Goal: Task Accomplishment & Management: Complete application form

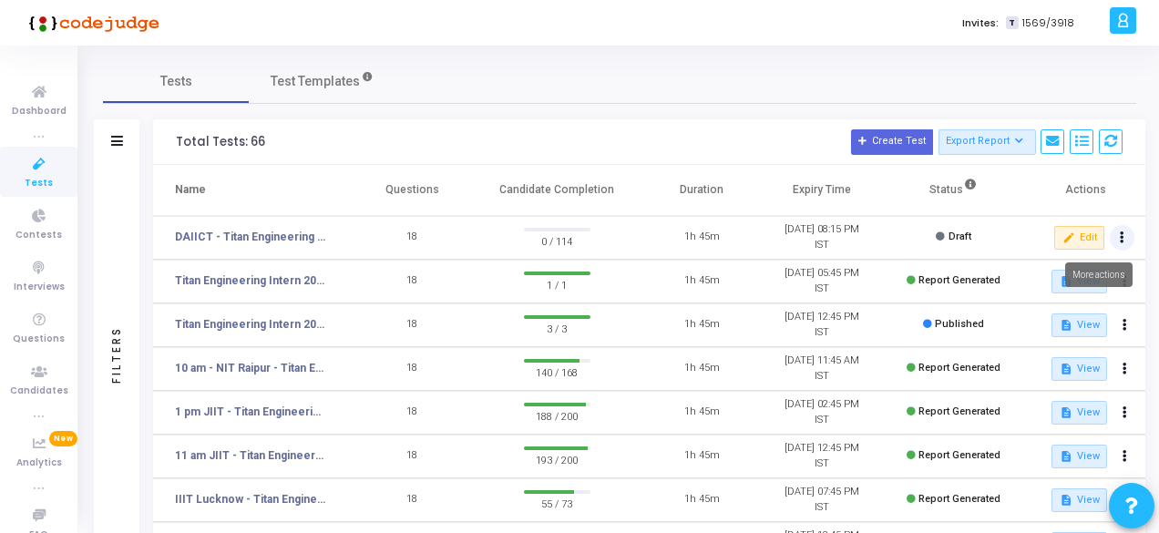
click at [1125, 237] on button at bounding box center [1122, 238] width 26 height 26
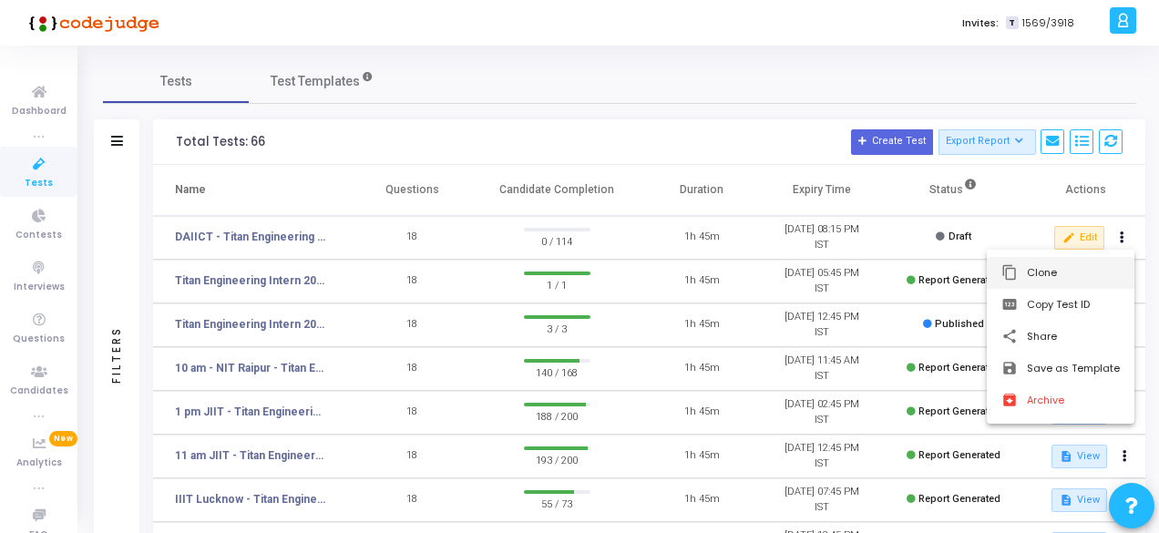
click at [1050, 267] on button "content_copy Clone" at bounding box center [1060, 273] width 148 height 32
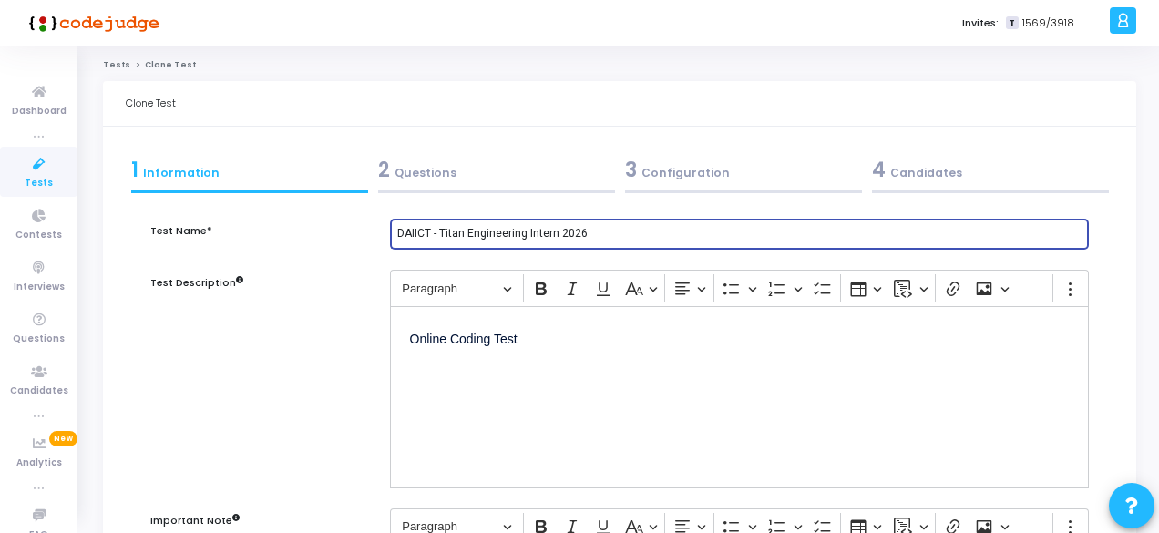
click at [430, 230] on input "DAIICT - Titan Engineering Intern 2026" at bounding box center [739, 234] width 684 height 13
type input "SVNIT - Titan Engineering Intern 2026"
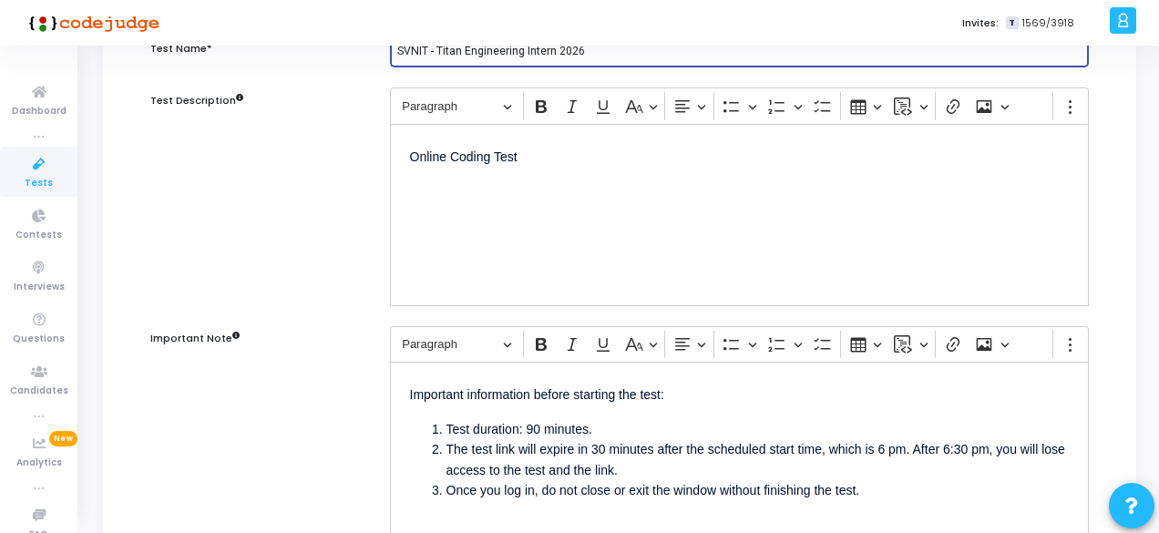
scroll to position [364, 0]
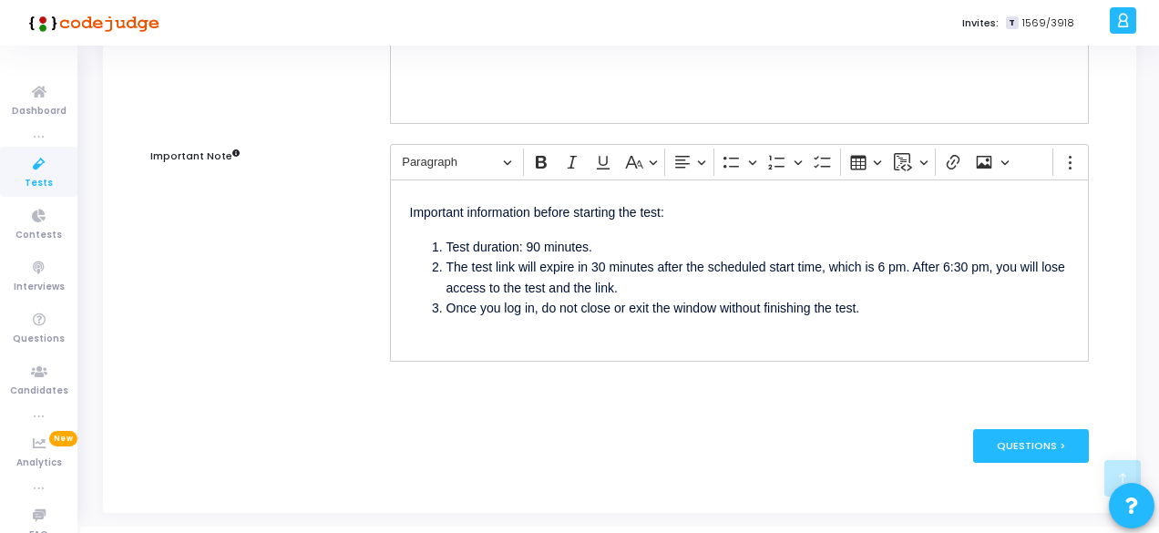
click at [894, 271] on li "The test link will expire in 30 minutes after the scheduled start time, which i…" at bounding box center [757, 277] width 622 height 41
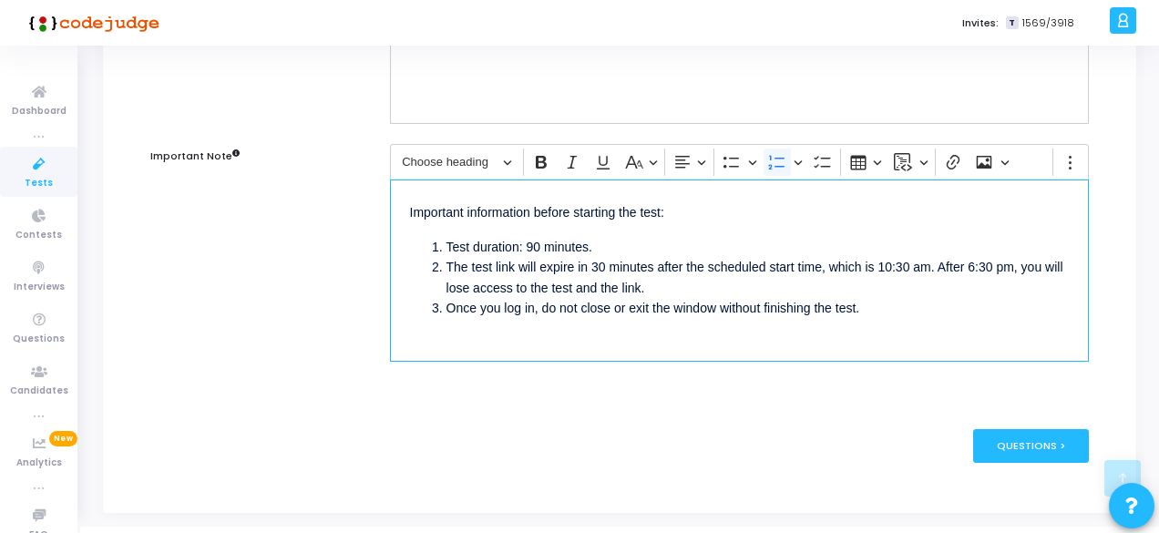
click at [1002, 271] on li "The test link will expire in 30 minutes after the scheduled start time, which i…" at bounding box center [757, 277] width 622 height 41
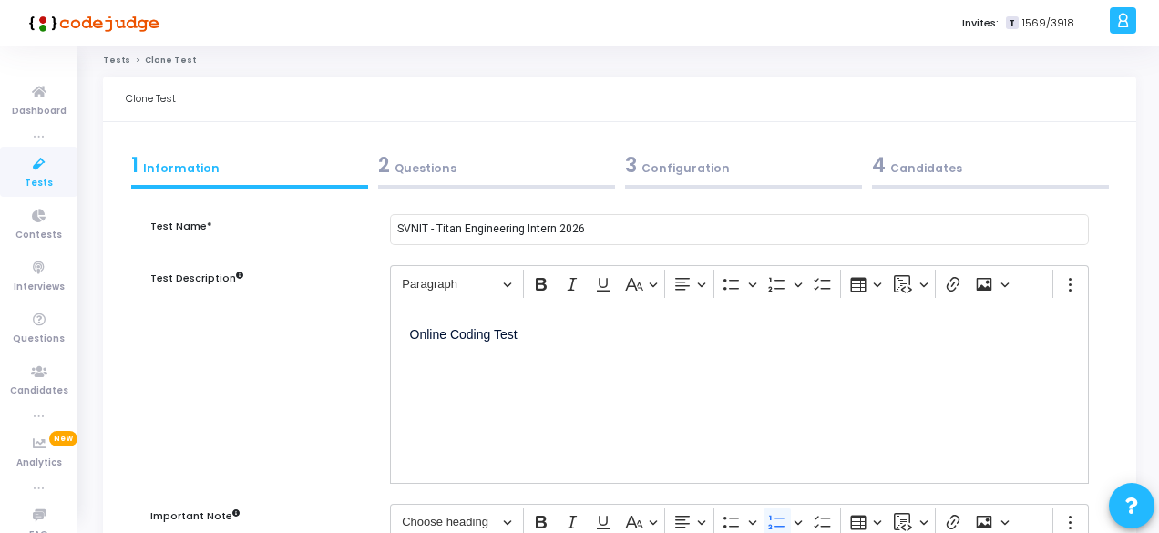
scroll to position [0, 0]
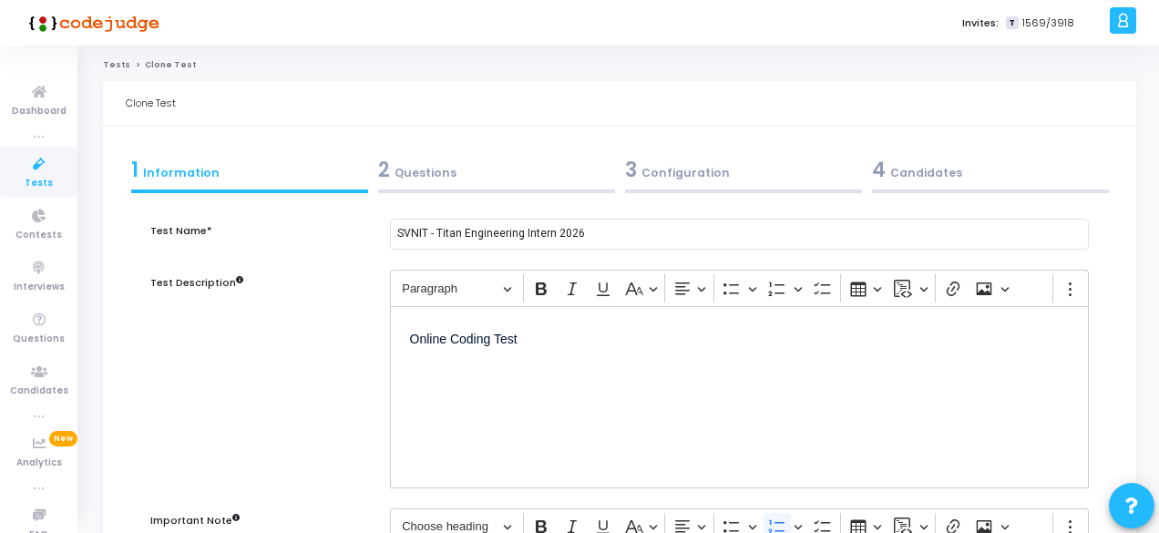
click at [439, 170] on div "2 Questions" at bounding box center [496, 170] width 237 height 30
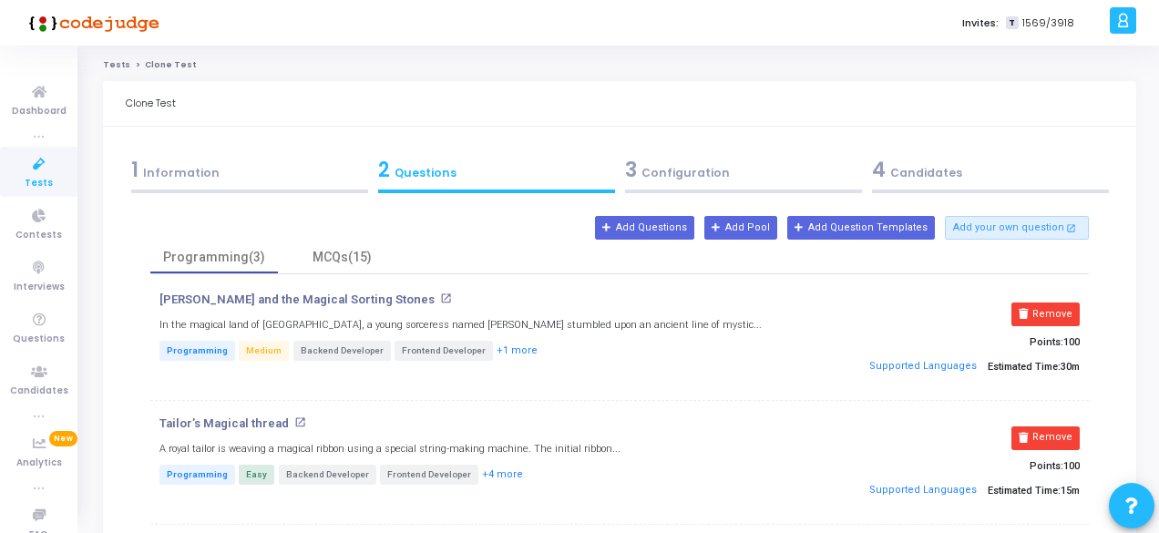
click at [712, 164] on div "3 Configuration" at bounding box center [743, 170] width 237 height 30
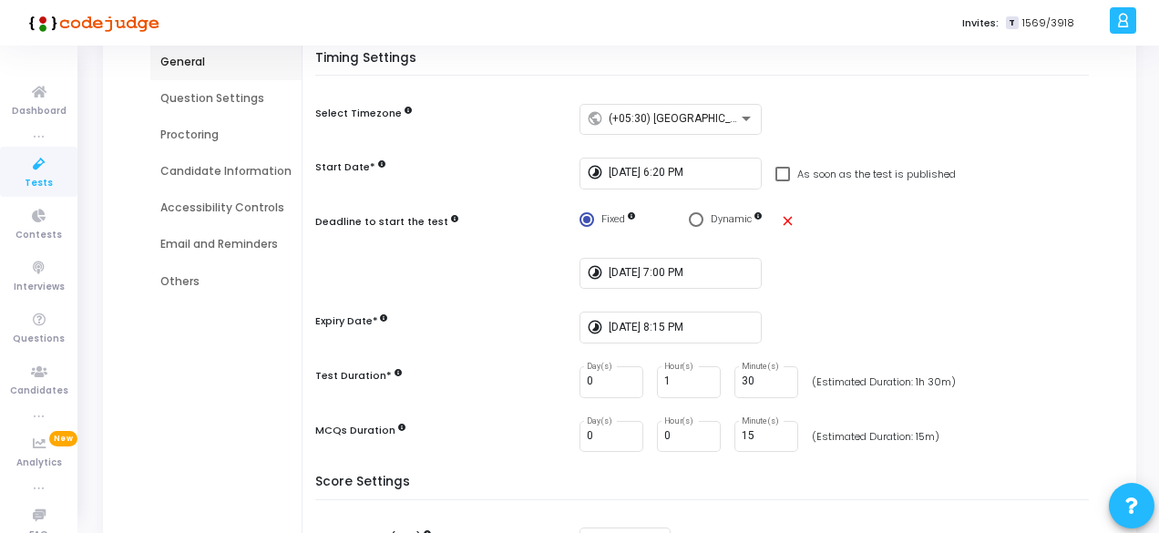
scroll to position [182, 0]
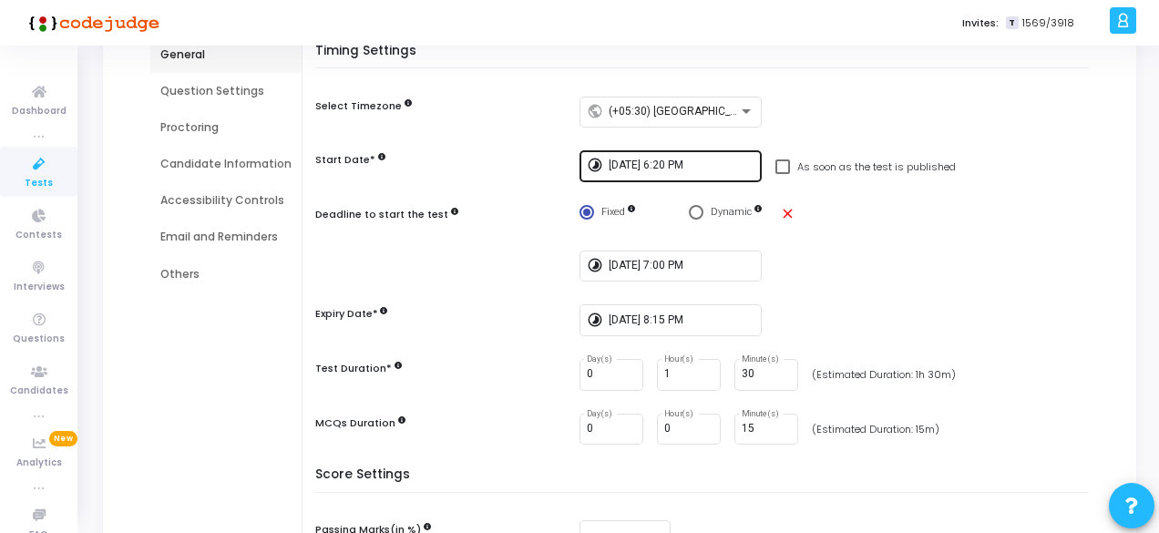
click at [662, 170] on input "[DATE] 6:20 PM" at bounding box center [681, 165] width 146 height 13
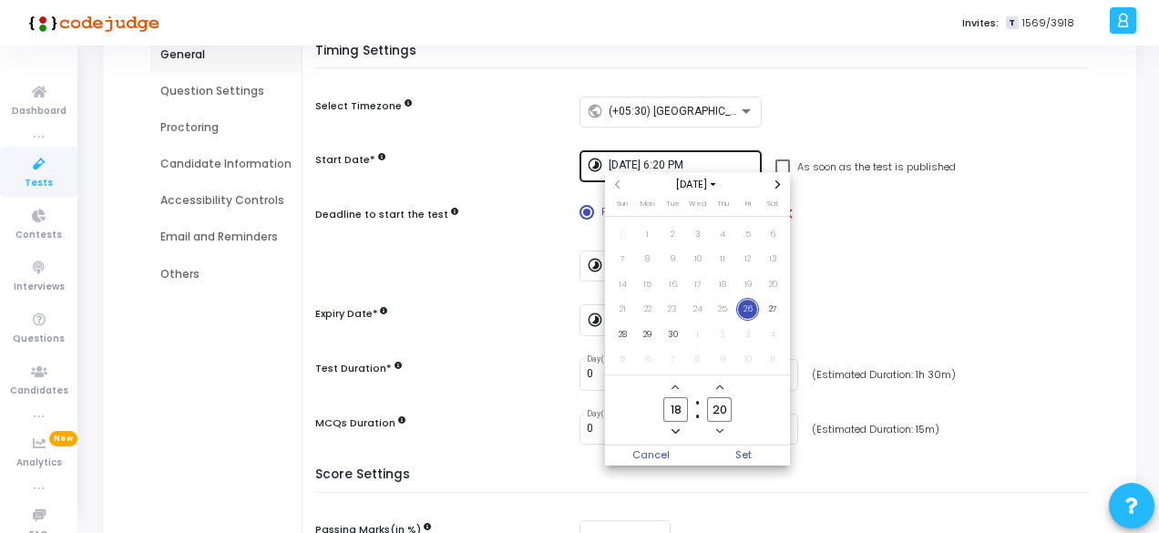
scroll to position [0, 0]
click at [770, 307] on span "27" at bounding box center [772, 309] width 23 height 23
drag, startPoint x: 678, startPoint y: 414, endPoint x: 688, endPoint y: 430, distance: 18.4
click at [678, 414] on input "18" at bounding box center [675, 409] width 24 height 25
type input "1"
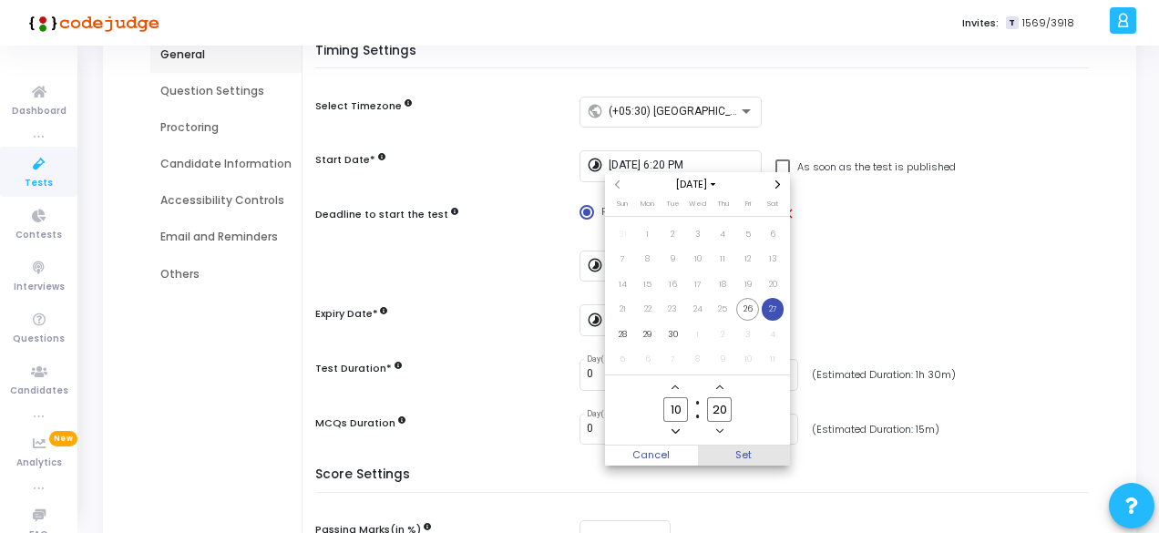
type input "10"
click at [760, 453] on span "Set" at bounding box center [744, 455] width 93 height 20
type input "[DATE] 10:20 AM"
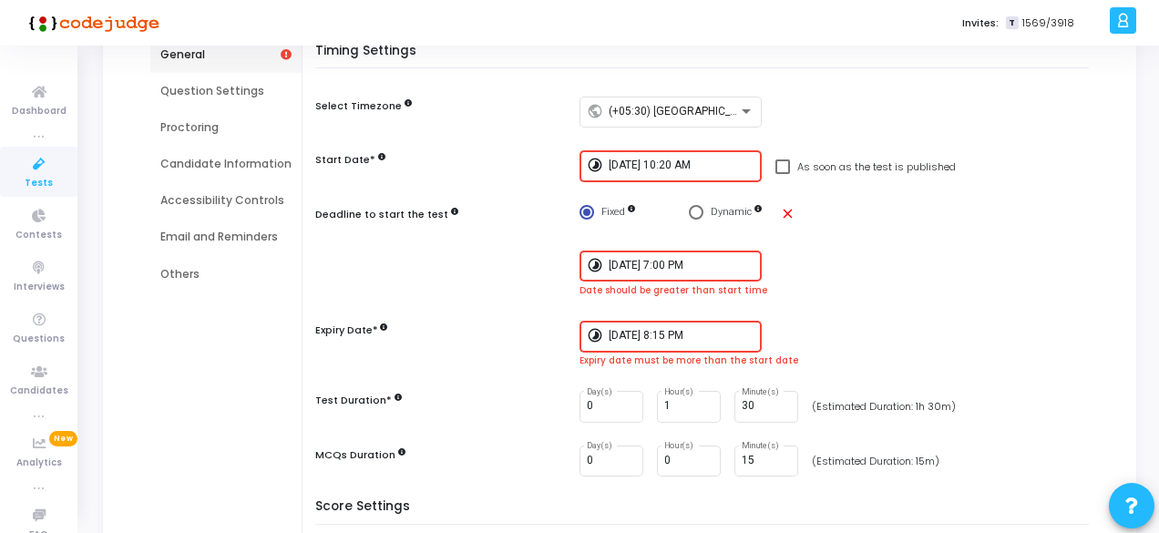
click at [679, 261] on input "[DATE] 7:00 PM" at bounding box center [681, 266] width 146 height 13
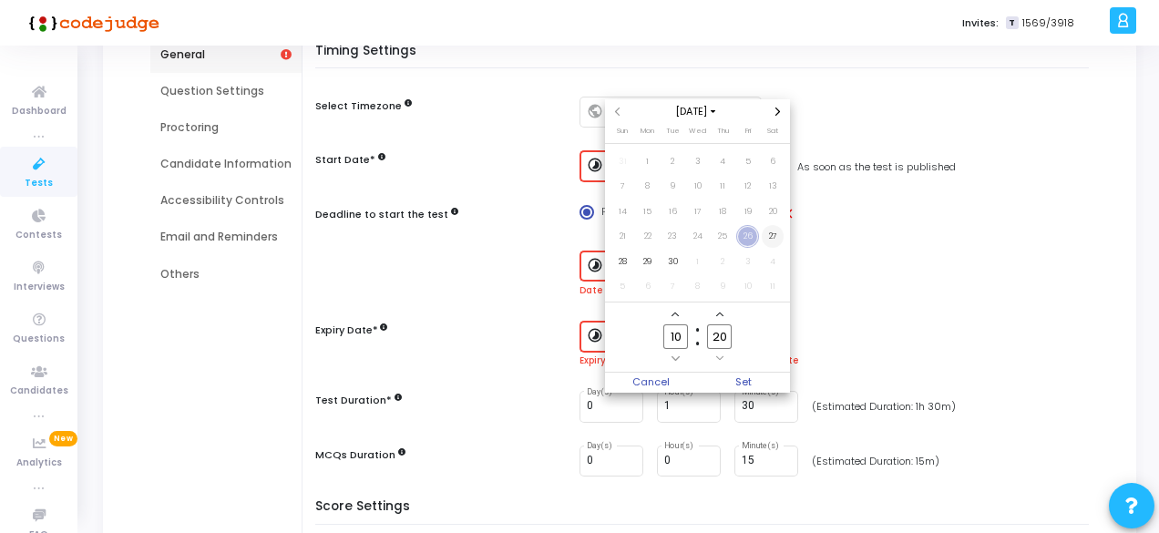
click at [764, 237] on span "27" at bounding box center [772, 236] width 23 height 23
click at [728, 337] on input "20" at bounding box center [719, 336] width 24 height 25
type input "2"
type input "20"
click at [683, 333] on input "10" at bounding box center [675, 336] width 24 height 25
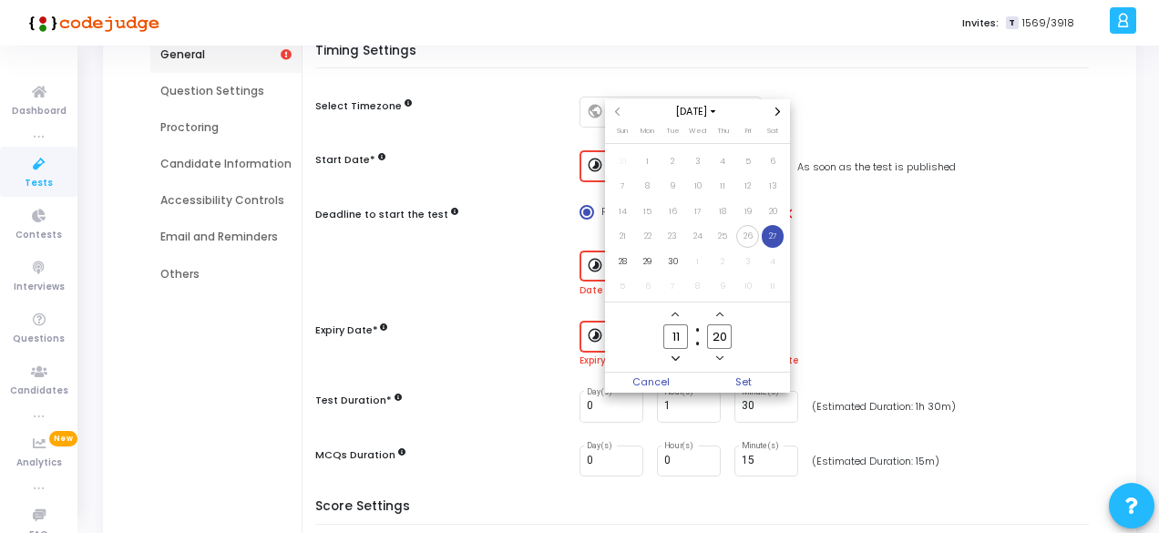
type input "11"
click at [727, 338] on input "20" at bounding box center [719, 336] width 24 height 25
type input "2"
type input "00"
click at [746, 382] on span "Set" at bounding box center [744, 383] width 93 height 20
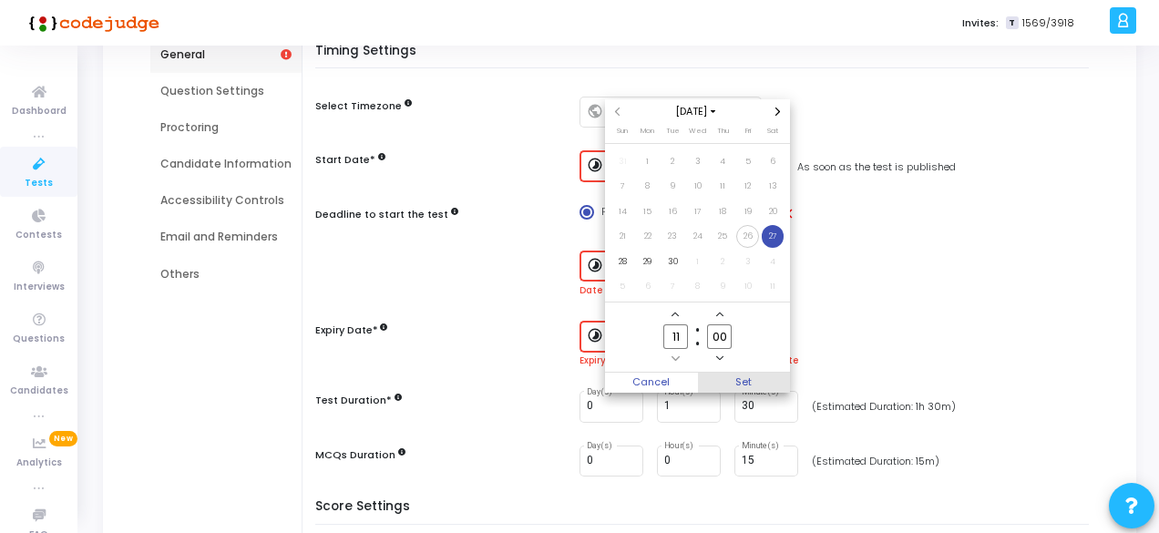
type input "[DATE] 11:00 AM"
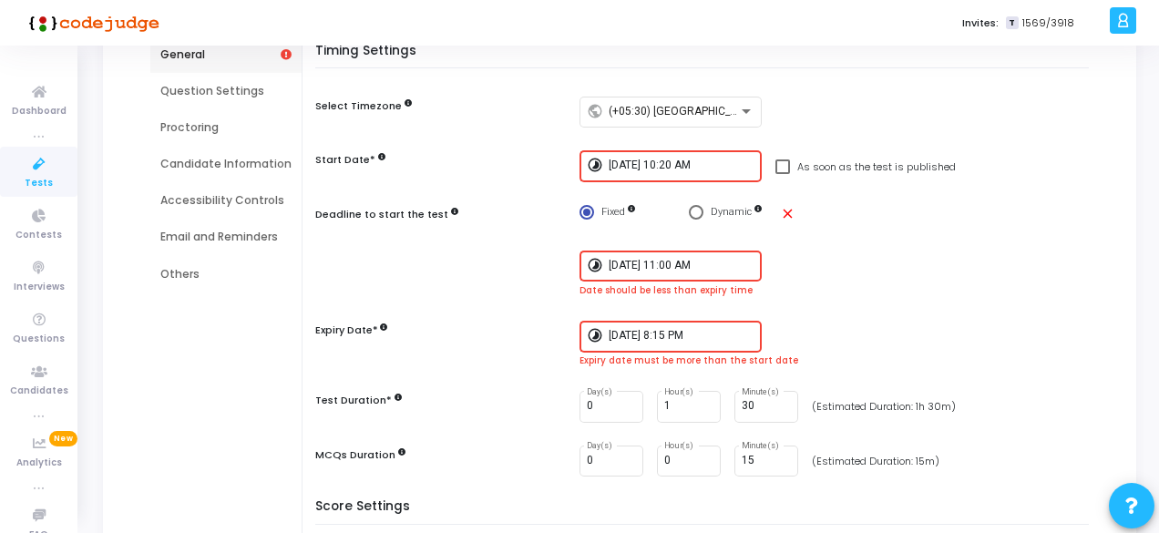
click at [721, 334] on input "[DATE] 8:15 PM" at bounding box center [681, 336] width 146 height 13
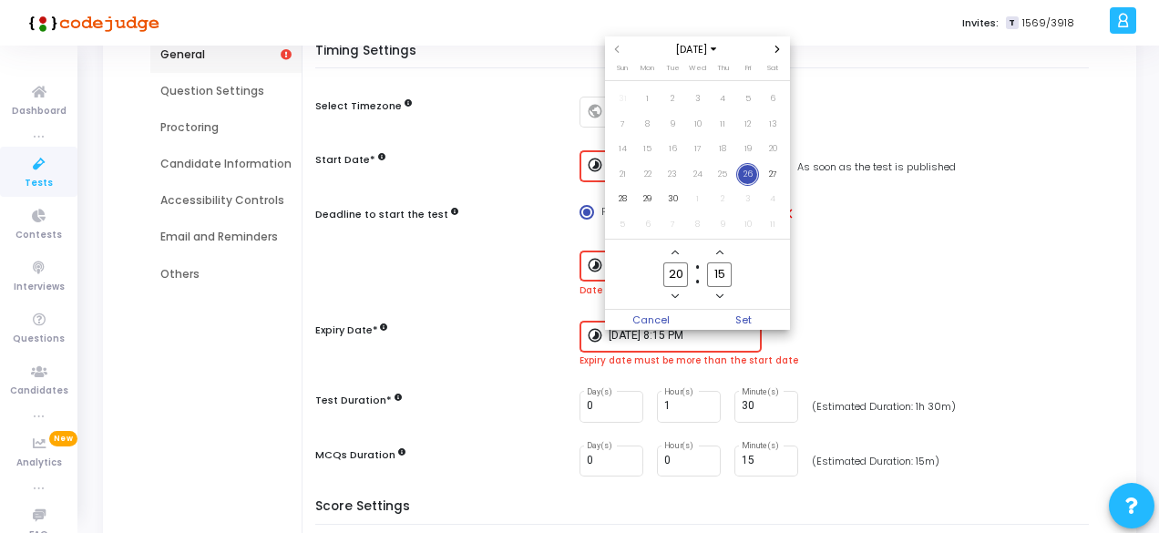
click at [679, 280] on input "20" at bounding box center [675, 274] width 24 height 25
type input "2"
type input "12"
type input "11"
type input "13"
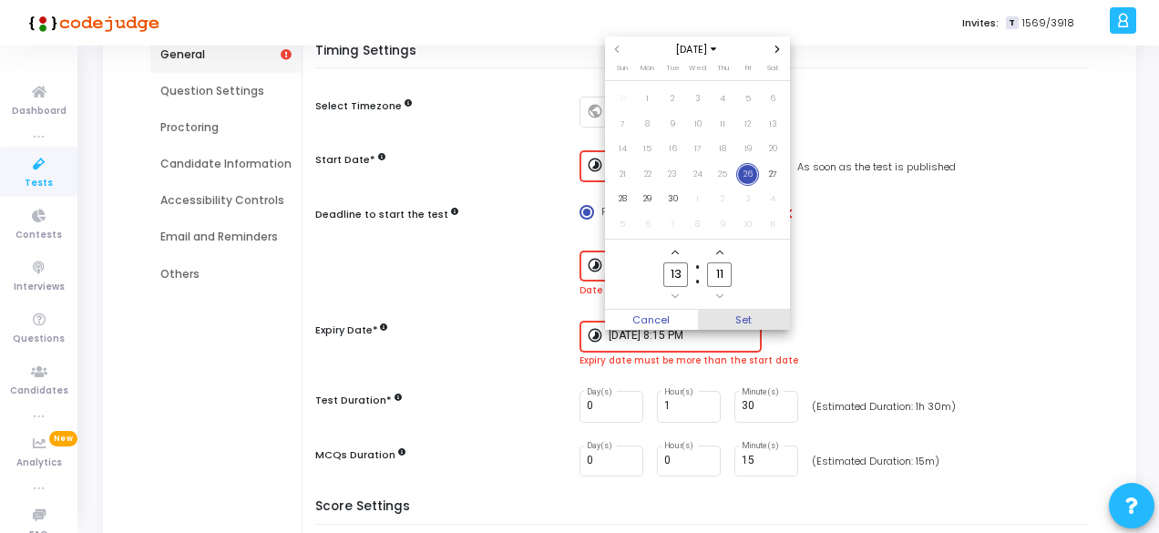
click at [728, 324] on span "Set" at bounding box center [744, 320] width 93 height 20
type input "[DATE] 1:11 PM"
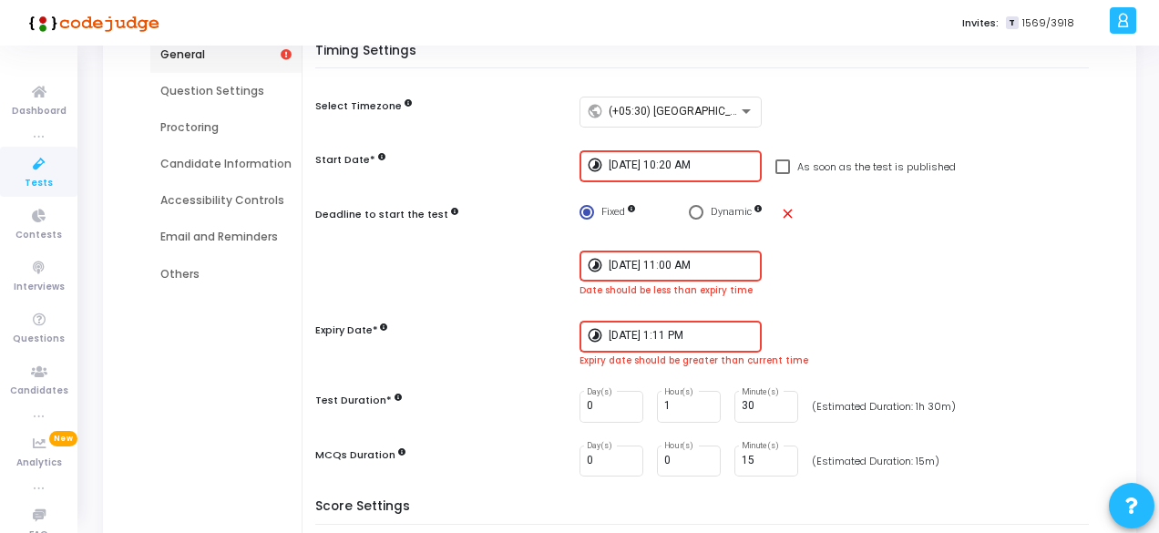
click at [689, 336] on input "[DATE] 1:11 PM" at bounding box center [681, 336] width 146 height 13
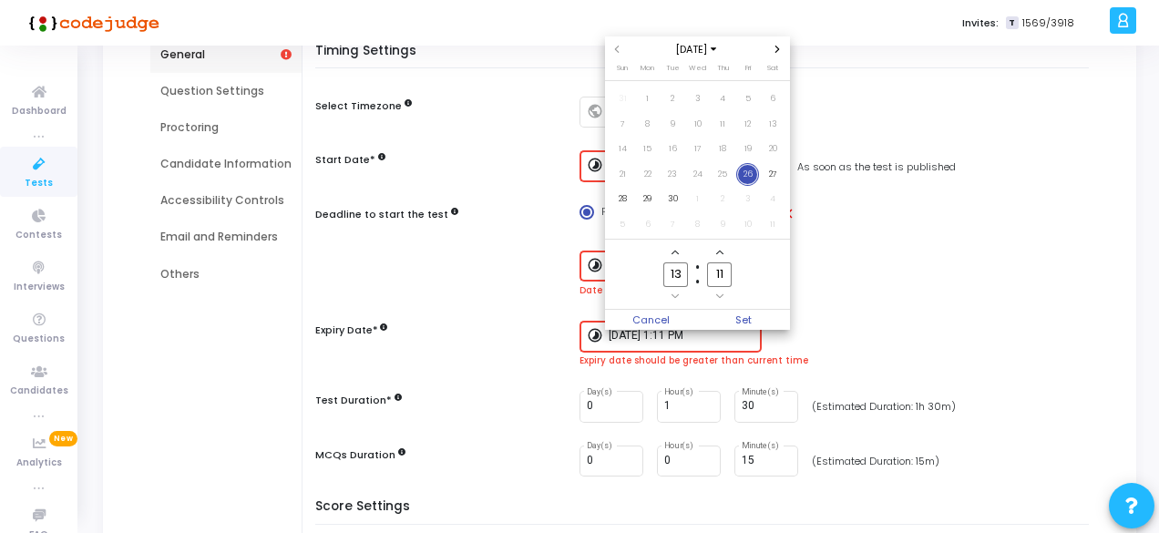
click at [680, 280] on input "13" at bounding box center [675, 274] width 24 height 25
click at [767, 174] on span "27" at bounding box center [772, 174] width 23 height 23
click at [683, 270] on input "13" at bounding box center [675, 274] width 24 height 25
type input "12"
click at [725, 278] on input "11" at bounding box center [719, 274] width 24 height 25
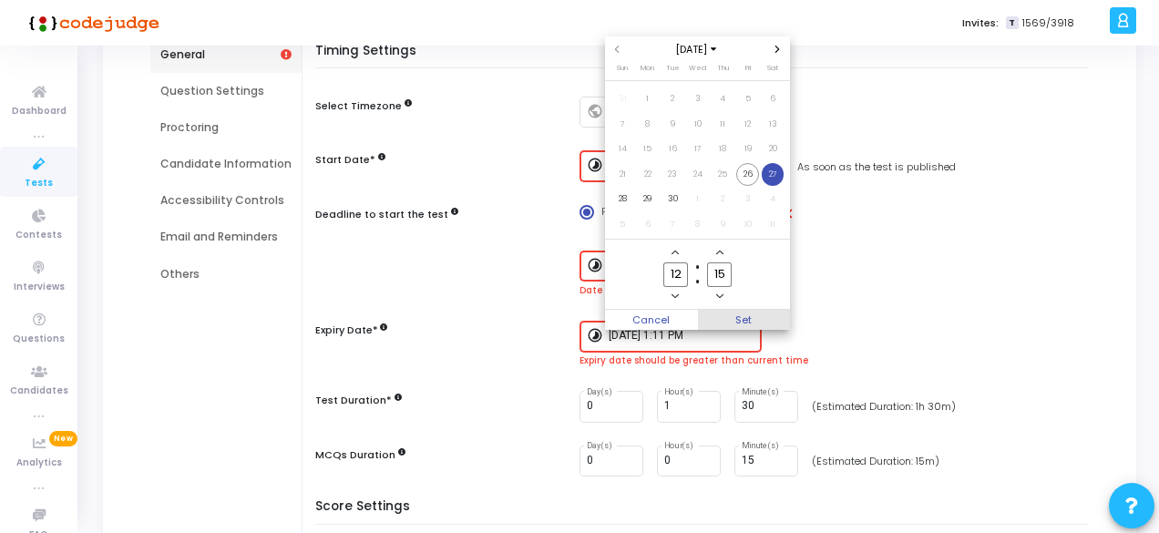
type input "15"
click at [744, 322] on span "Set" at bounding box center [744, 320] width 93 height 20
type input "[DATE] 12:15 PM"
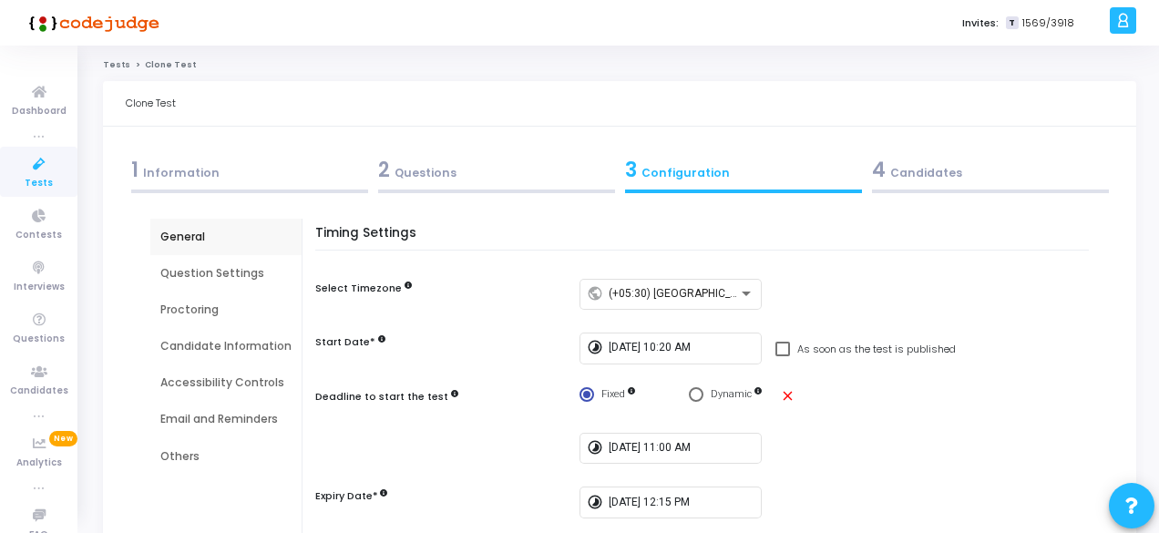
click at [894, 172] on div "4 Candidates" at bounding box center [990, 170] width 237 height 30
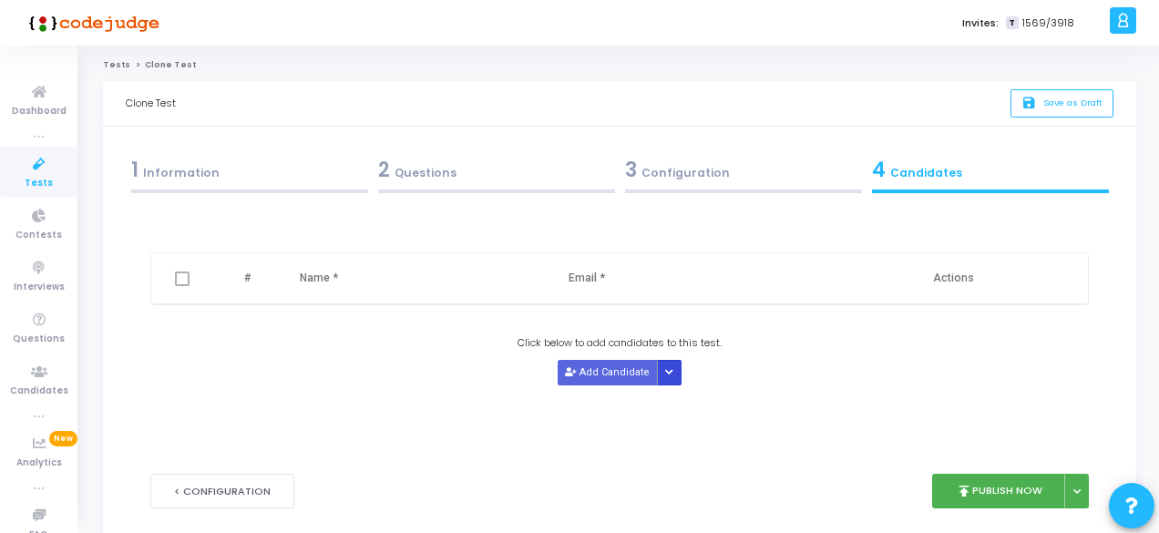
click at [665, 372] on icon "Button group with nested dropdown" at bounding box center [669, 372] width 8 height 9
click at [680, 396] on button "Upload Candidate List" at bounding box center [723, 405] width 139 height 25
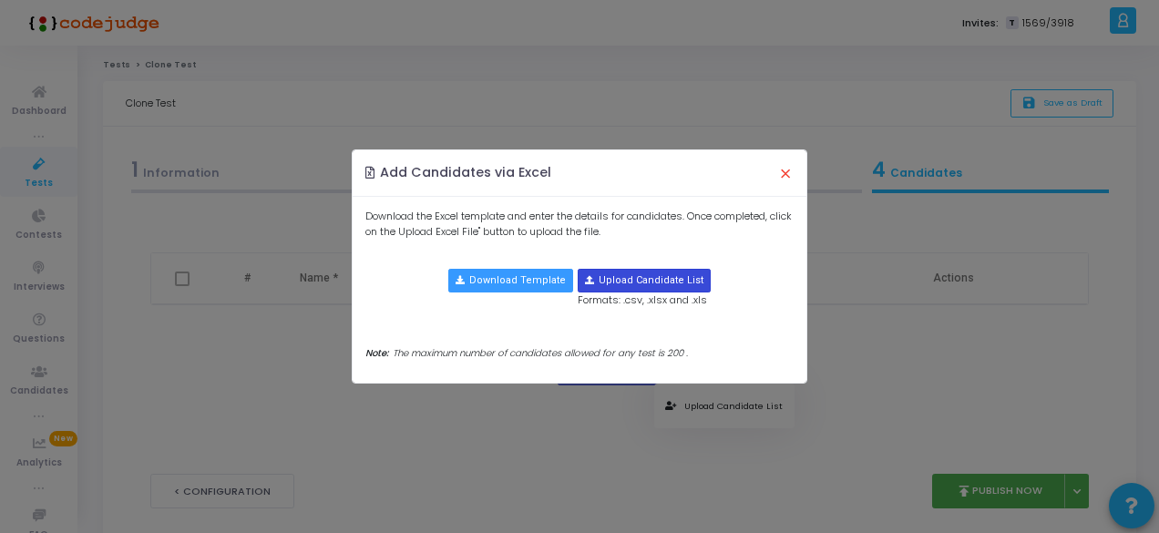
click at [658, 286] on input "file" at bounding box center [643, 281] width 131 height 22
type input "C:\fakepath\SVNIT .xlsx"
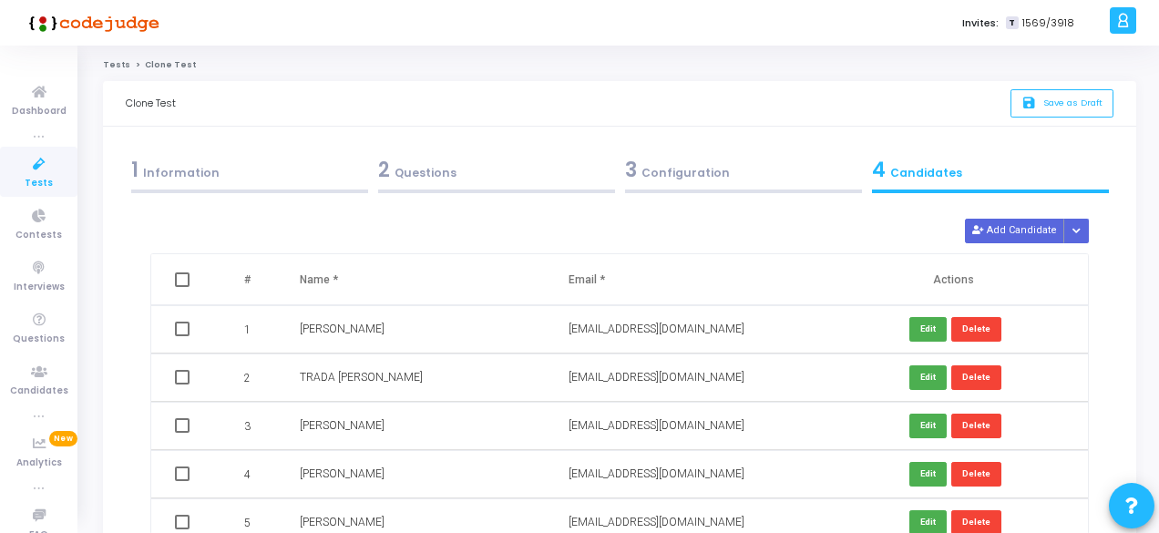
click at [419, 174] on div "2 Questions" at bounding box center [496, 170] width 237 height 30
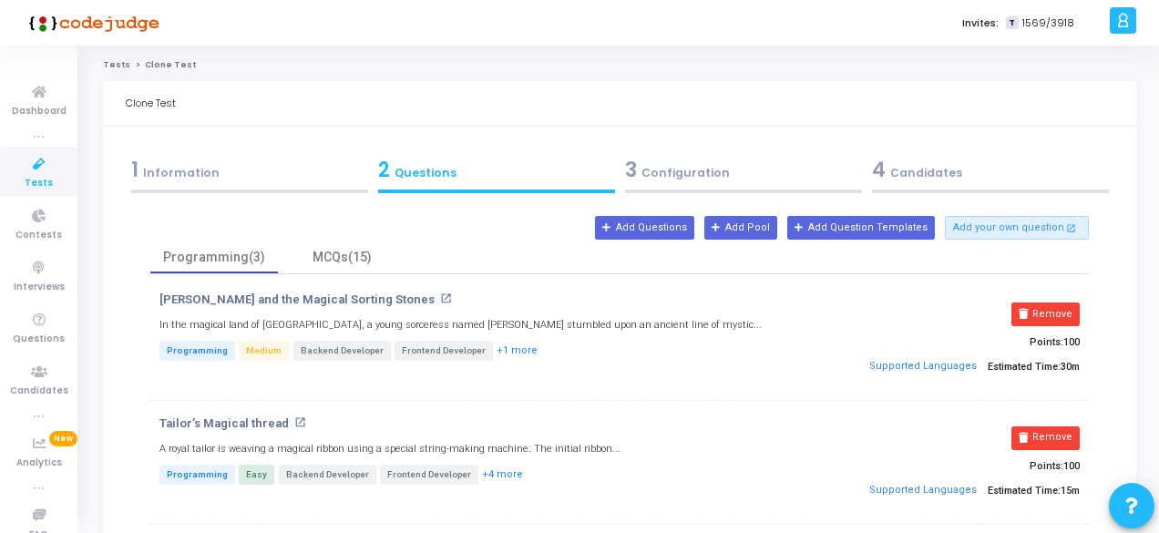
scroll to position [76, 0]
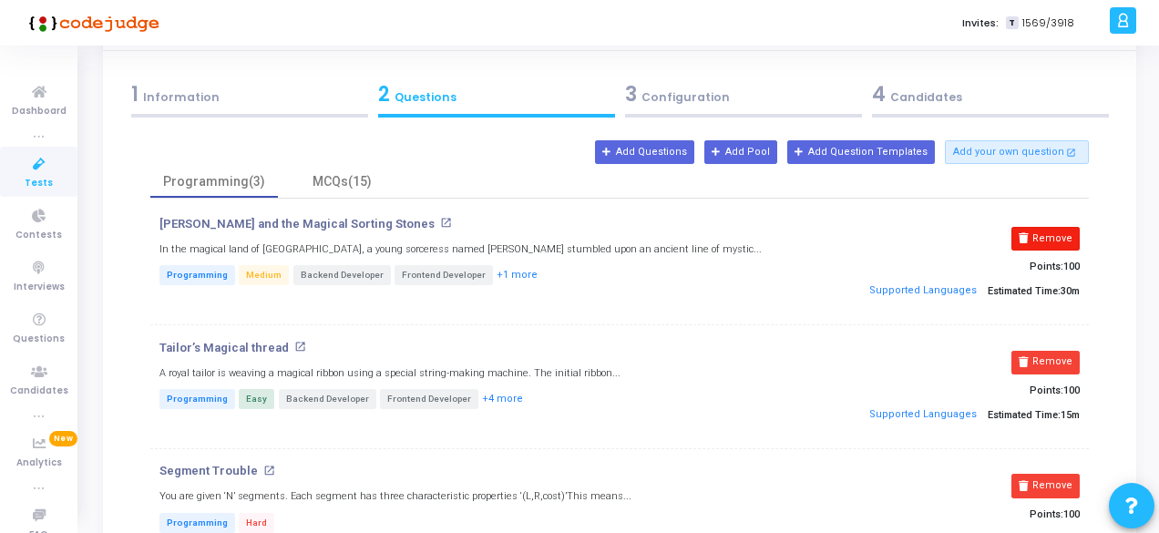
click at [1042, 236] on button "Remove" at bounding box center [1045, 239] width 68 height 24
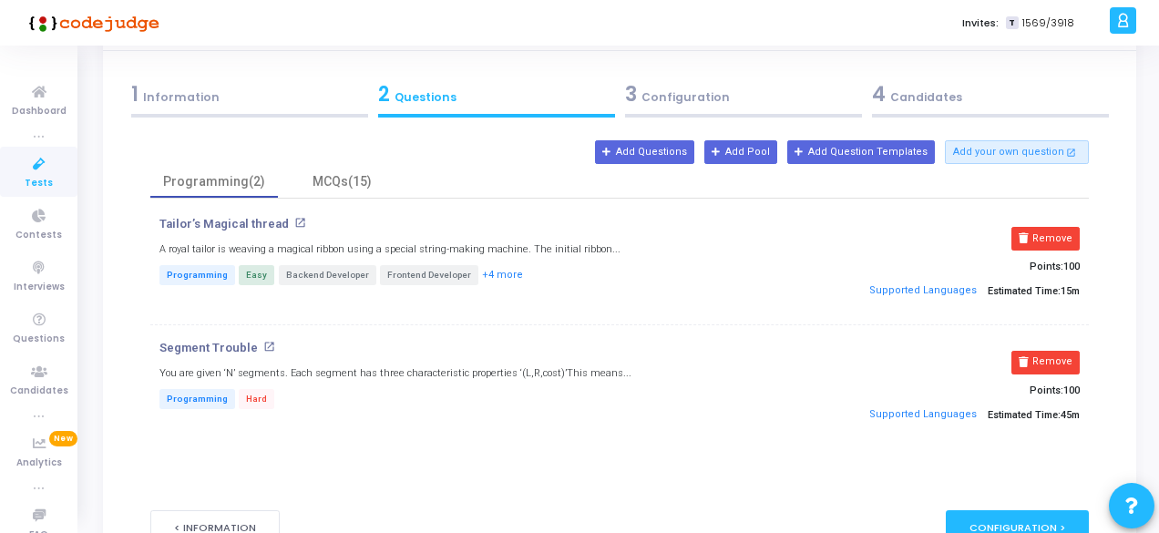
click at [1042, 236] on button "Remove" at bounding box center [1045, 239] width 68 height 24
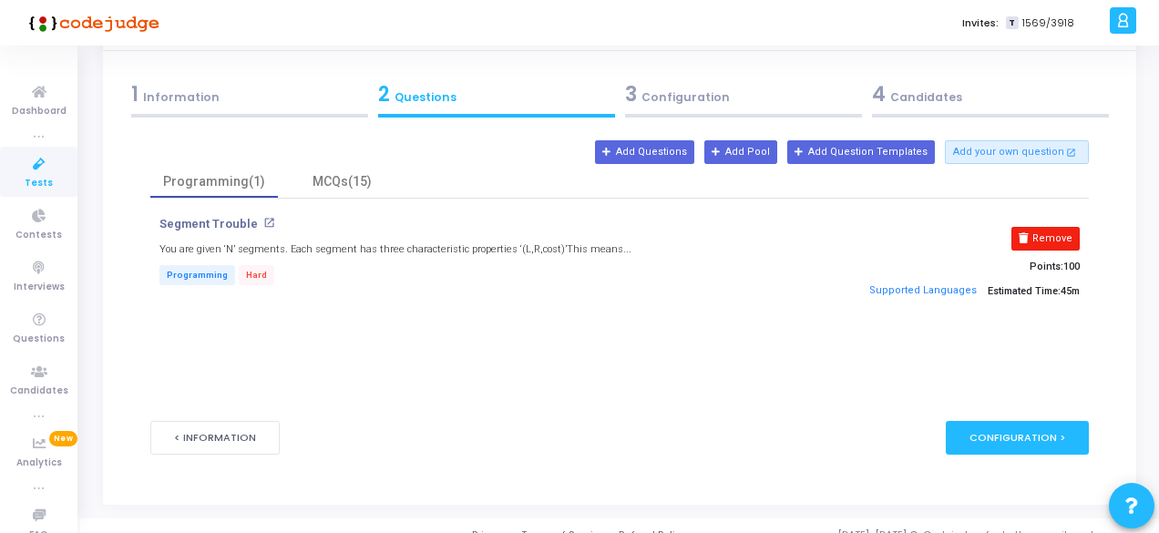
click at [1044, 239] on button "Remove" at bounding box center [1045, 239] width 68 height 24
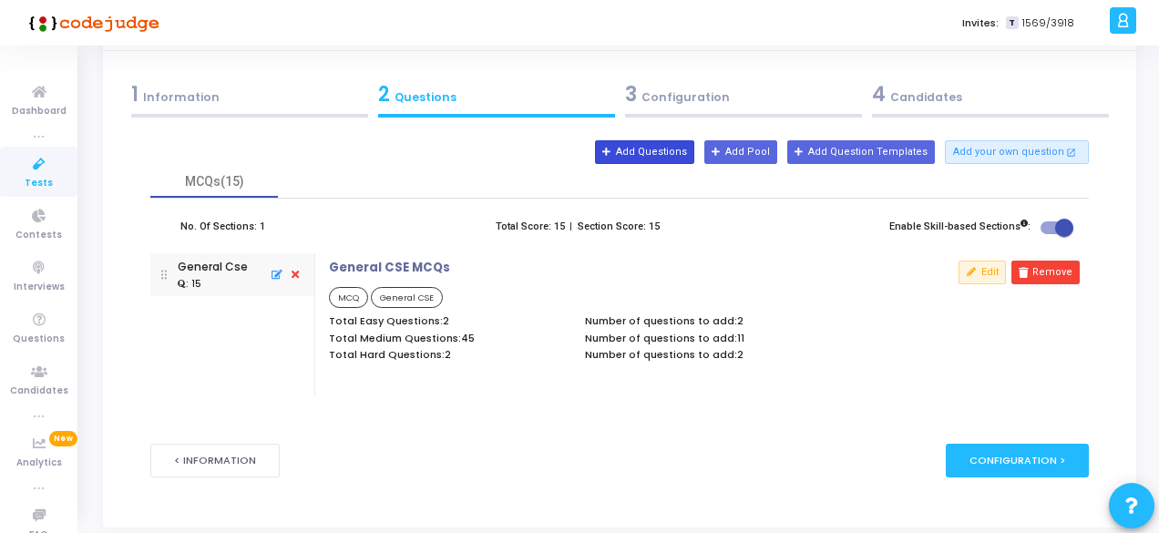
click at [661, 154] on button "Add Questions" at bounding box center [644, 152] width 99 height 24
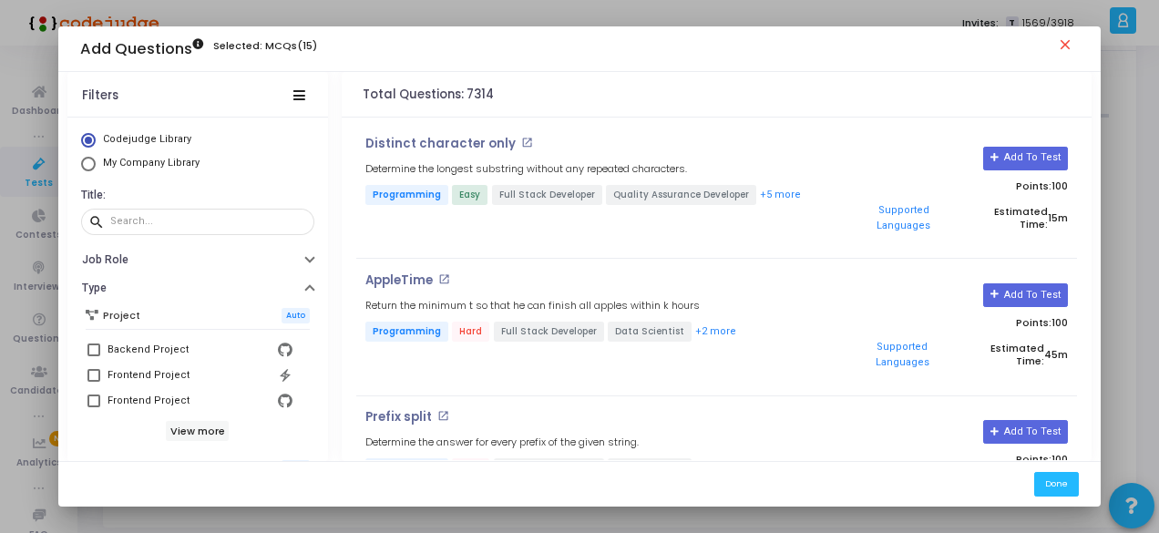
scroll to position [182, 0]
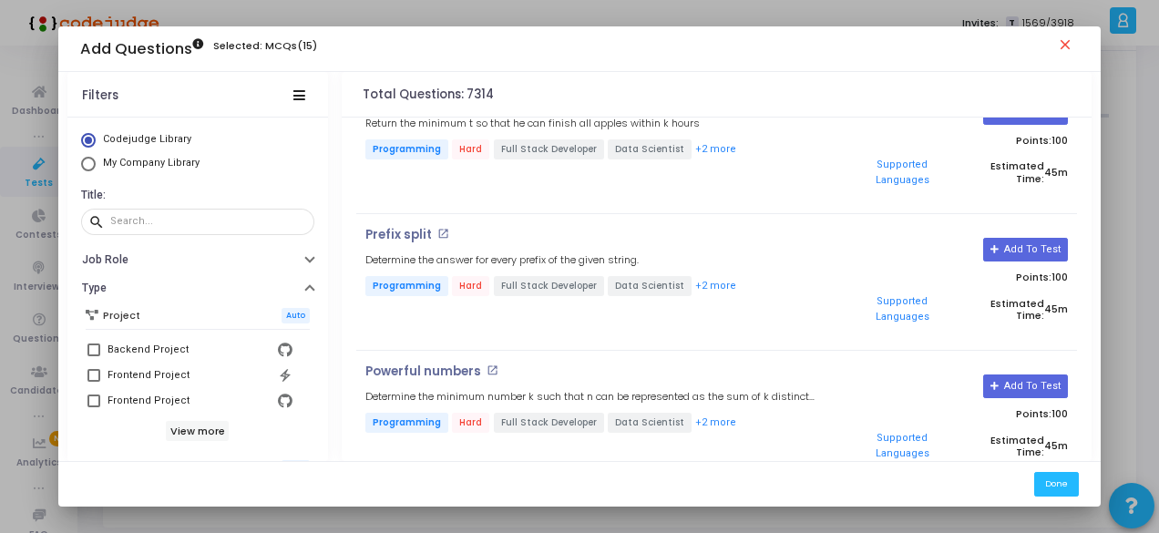
click at [87, 169] on span "Select Library" at bounding box center [88, 164] width 15 height 15
click at [87, 169] on input "My Company Library" at bounding box center [88, 164] width 15 height 15
radio input "true"
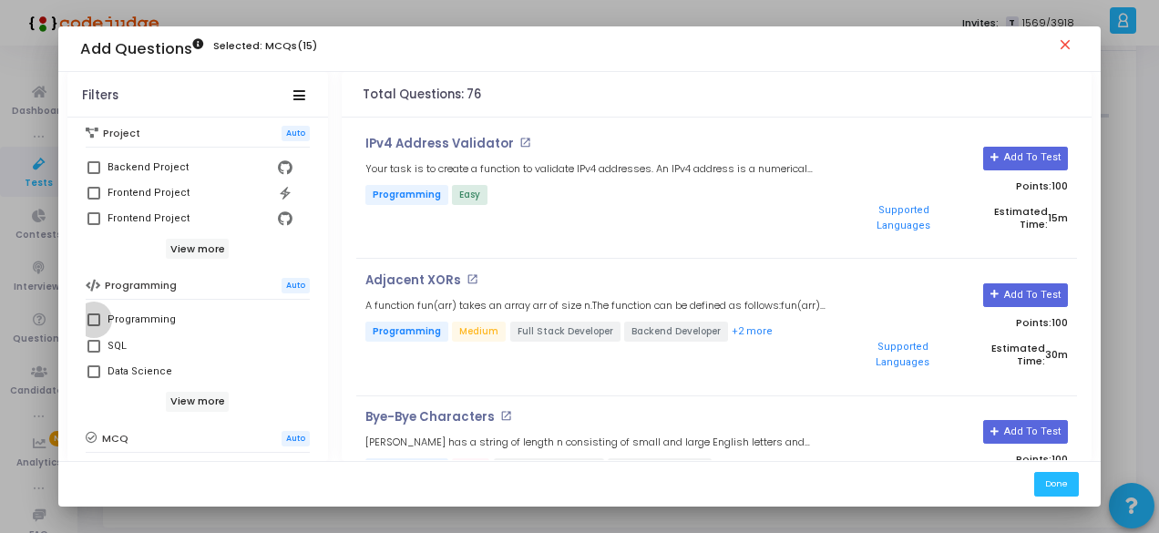
click at [94, 318] on span at bounding box center [93, 319] width 13 height 13
click at [94, 326] on input "Programming" at bounding box center [93, 326] width 1 height 1
checkbox input "true"
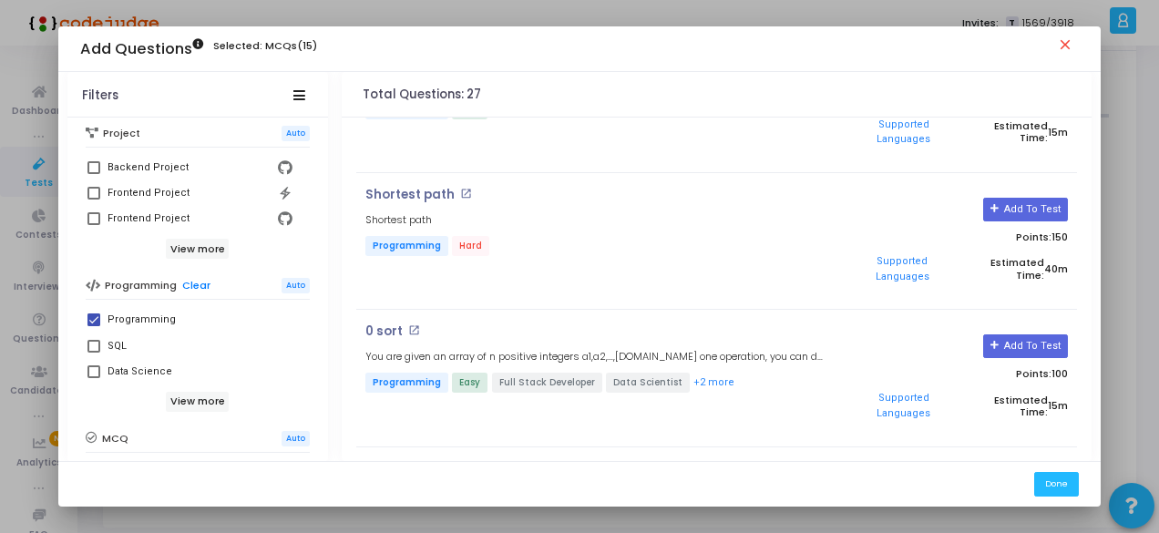
scroll to position [1695, 0]
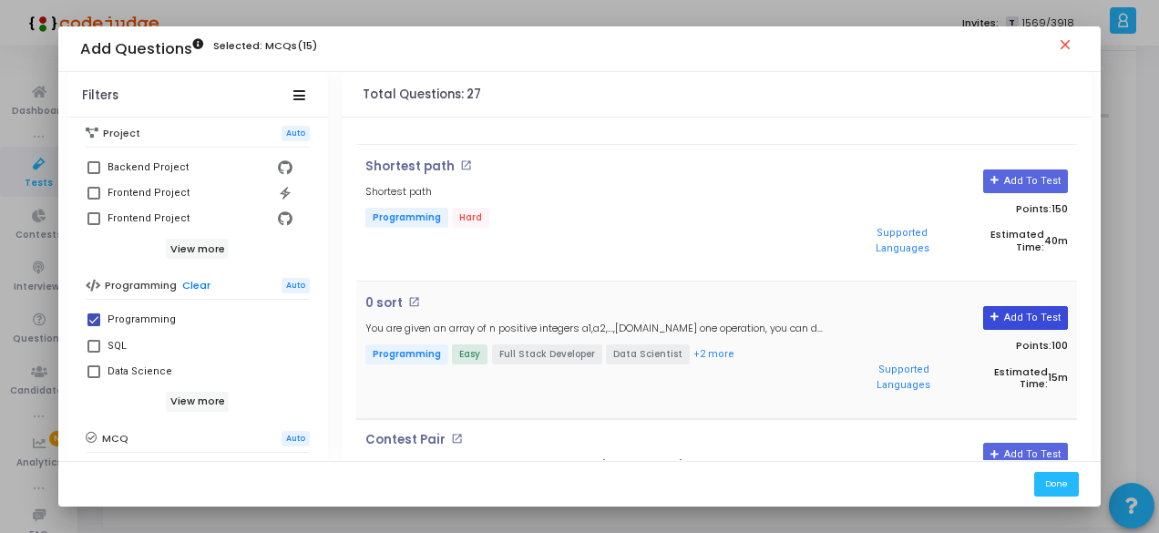
click at [1008, 306] on button "Add To Test" at bounding box center [1025, 318] width 85 height 24
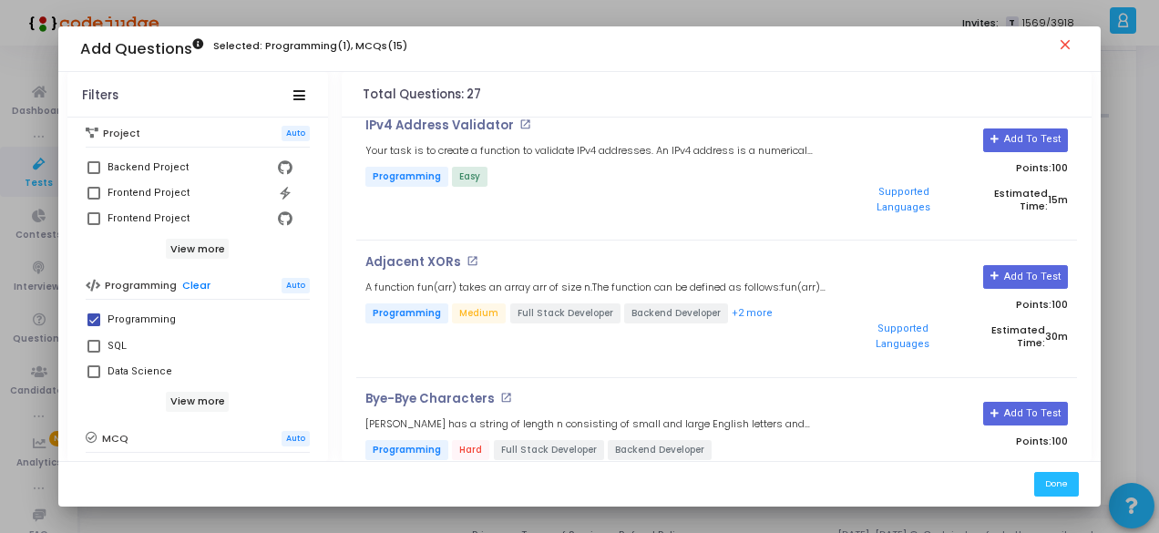
scroll to position [0, 0]
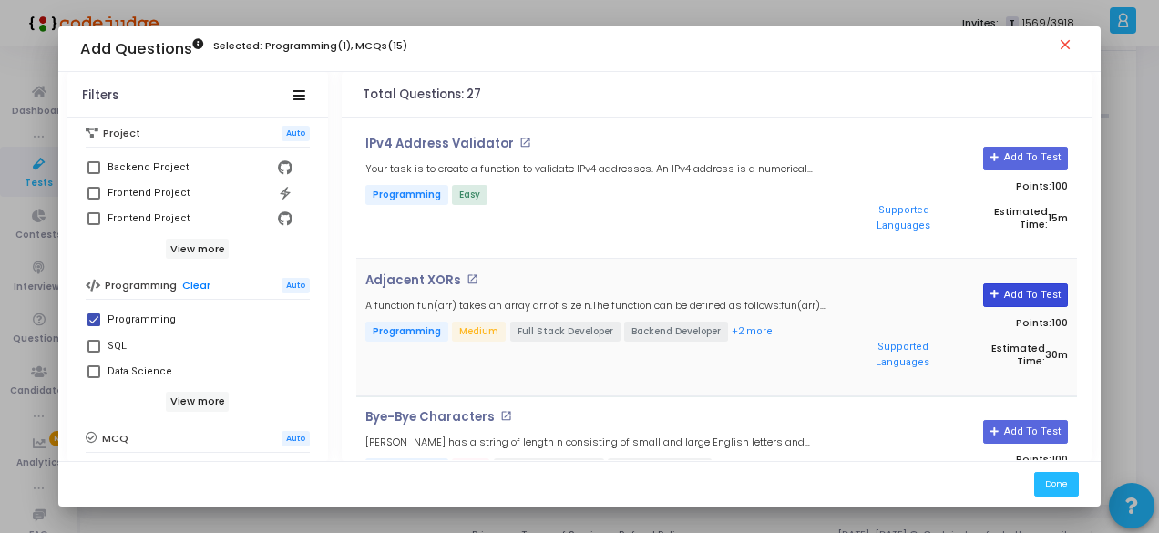
click at [1000, 283] on button "Add To Test" at bounding box center [1025, 295] width 85 height 24
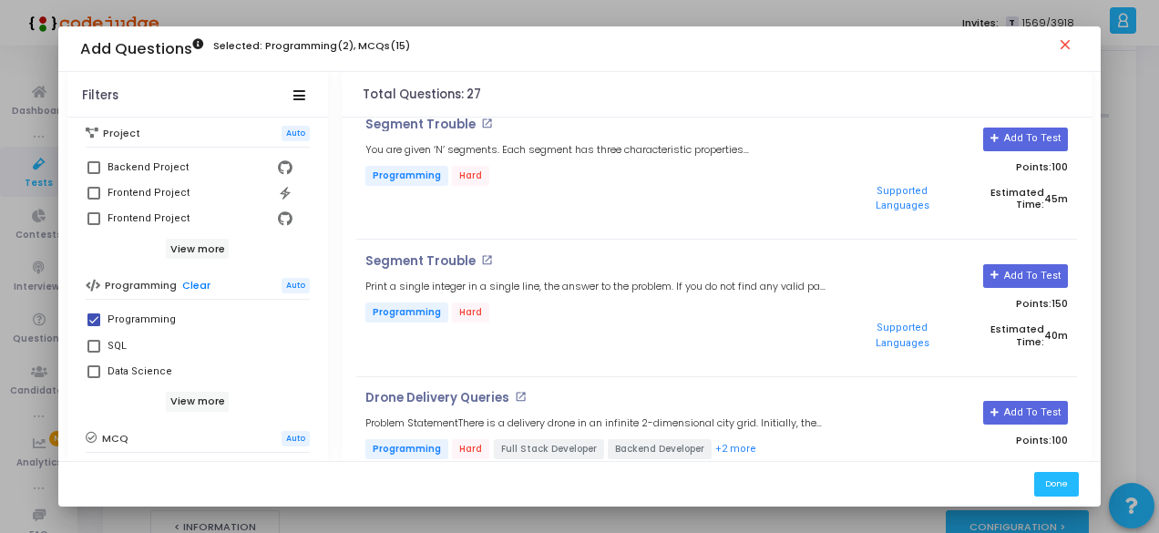
scroll to position [2550, 0]
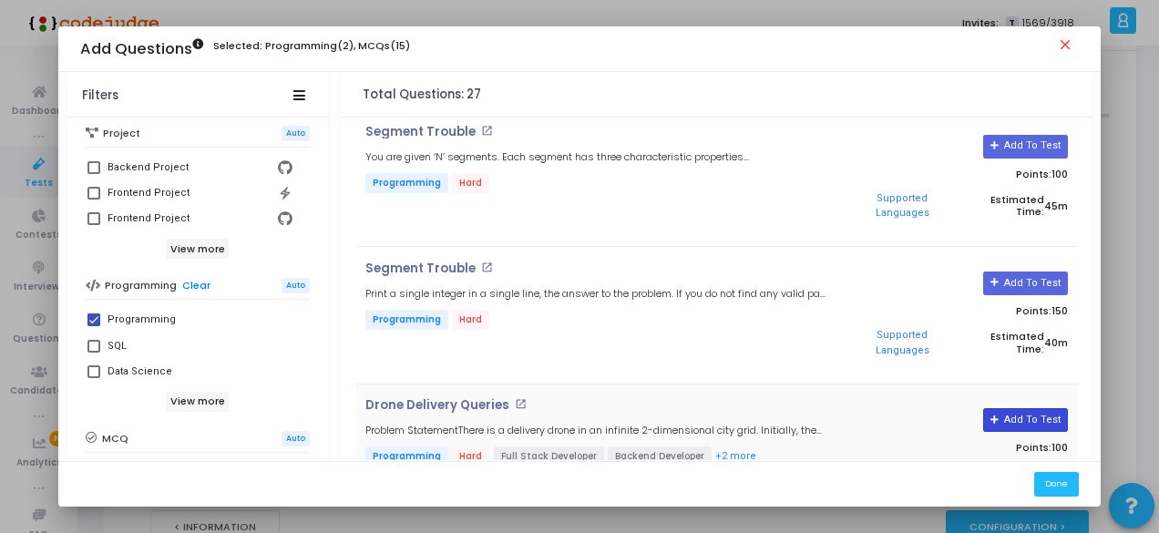
click at [1049, 408] on button "Add To Test" at bounding box center [1025, 420] width 85 height 24
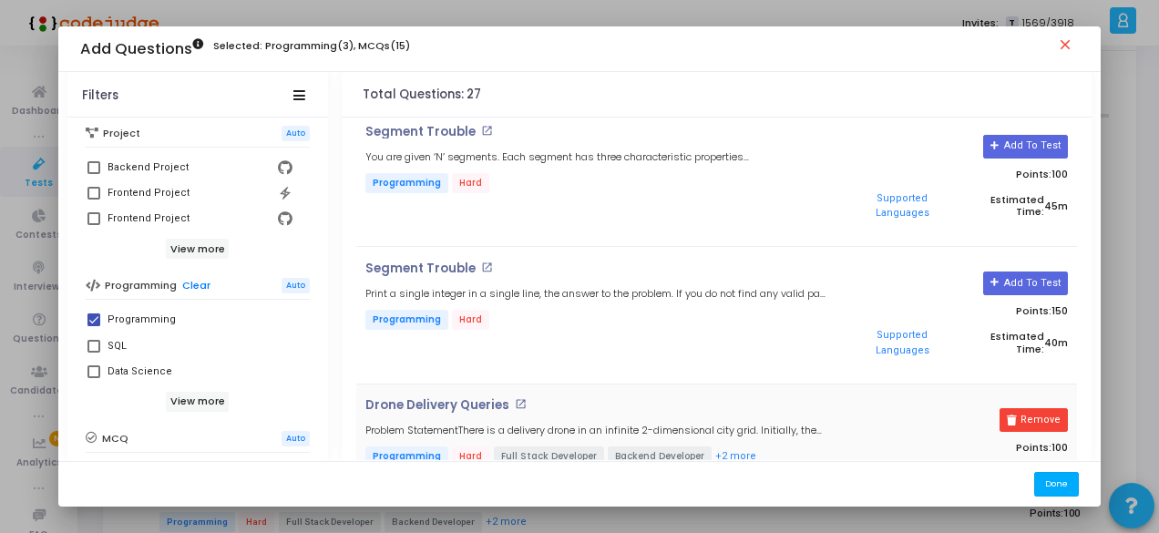
click at [1066, 475] on button "Done" at bounding box center [1056, 484] width 45 height 25
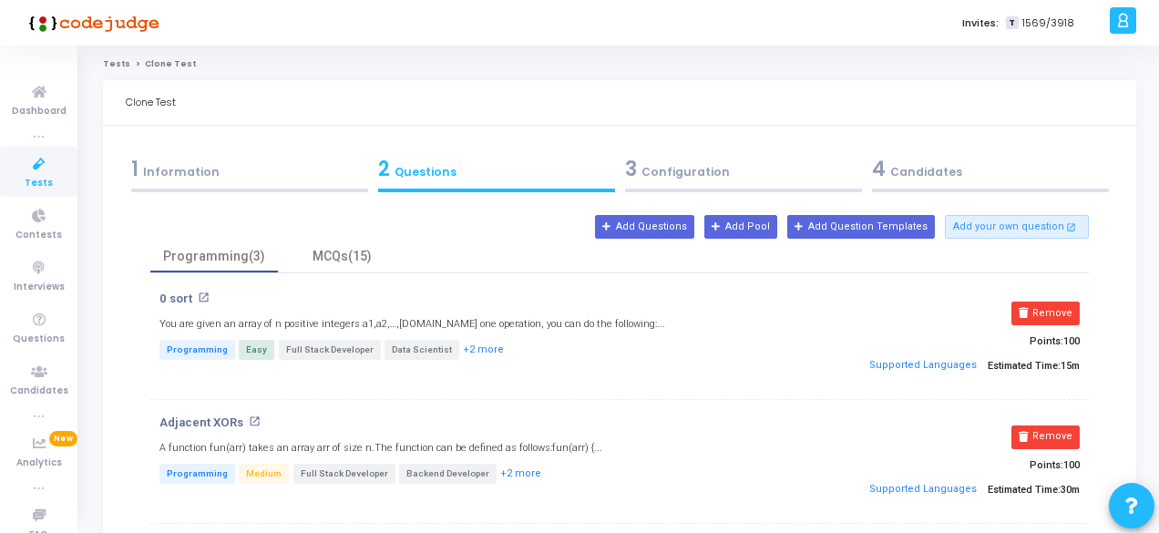
scroll to position [0, 0]
click at [690, 160] on div "3 Configuration" at bounding box center [743, 170] width 237 height 30
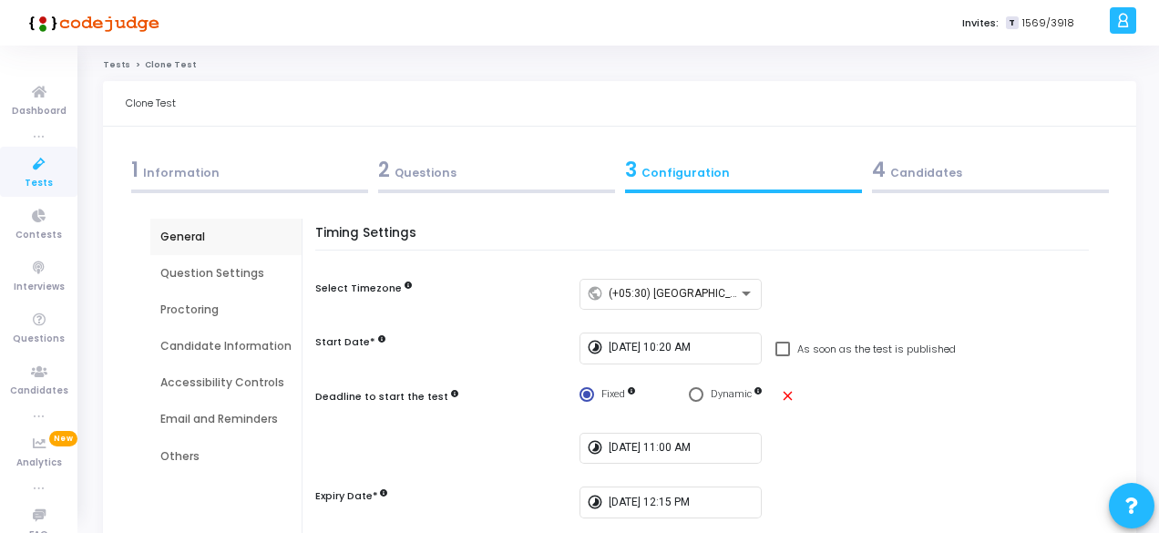
click at [930, 174] on div "4 Candidates" at bounding box center [990, 170] width 237 height 30
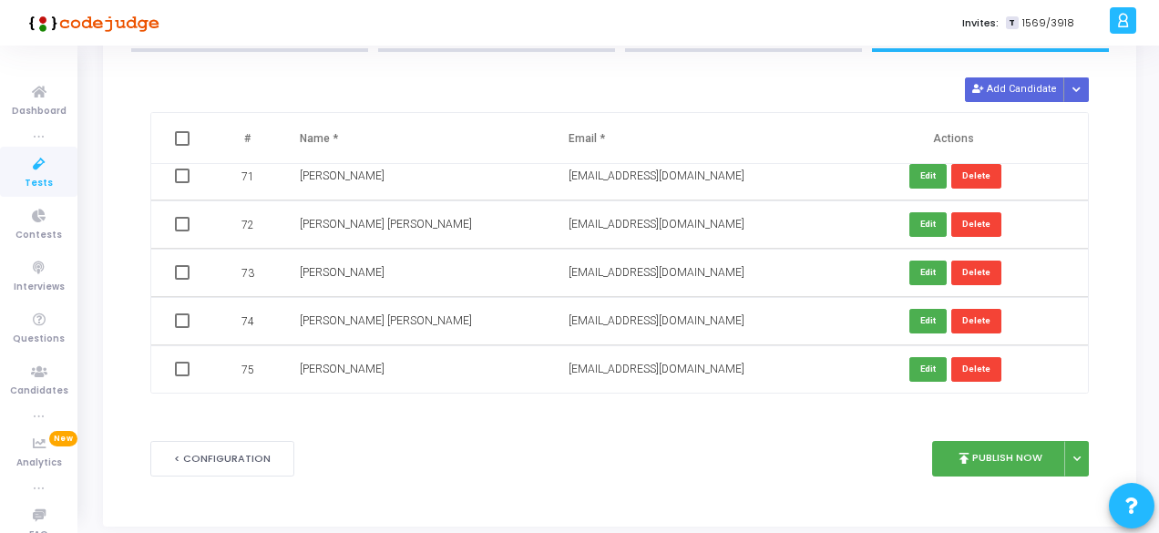
scroll to position [180, 0]
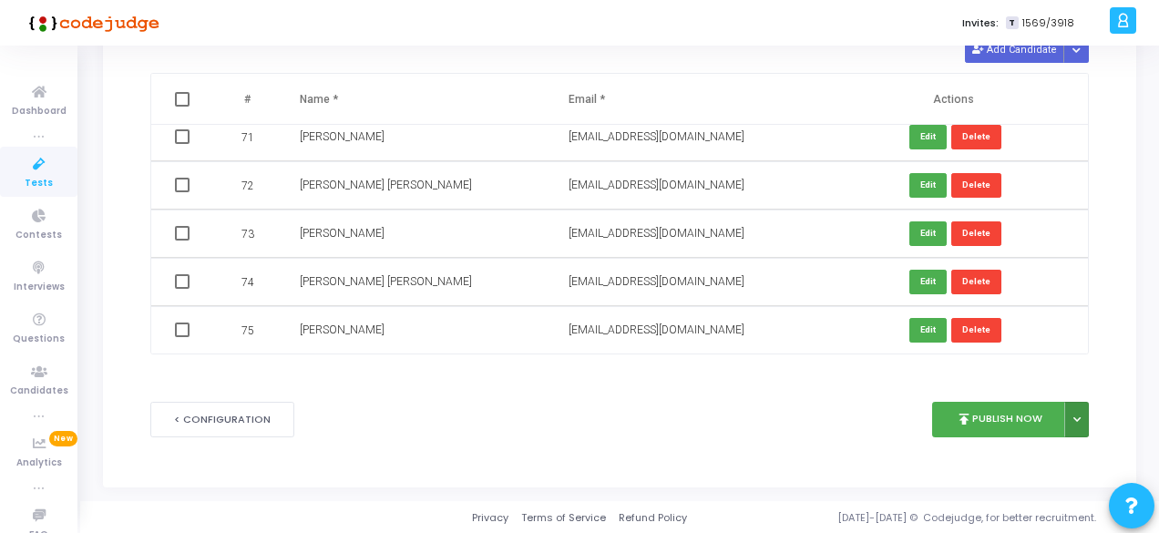
click at [1068, 417] on button at bounding box center [1076, 420] width 25 height 36
click at [1015, 454] on button "Publish Later" at bounding box center [1017, 460] width 140 height 29
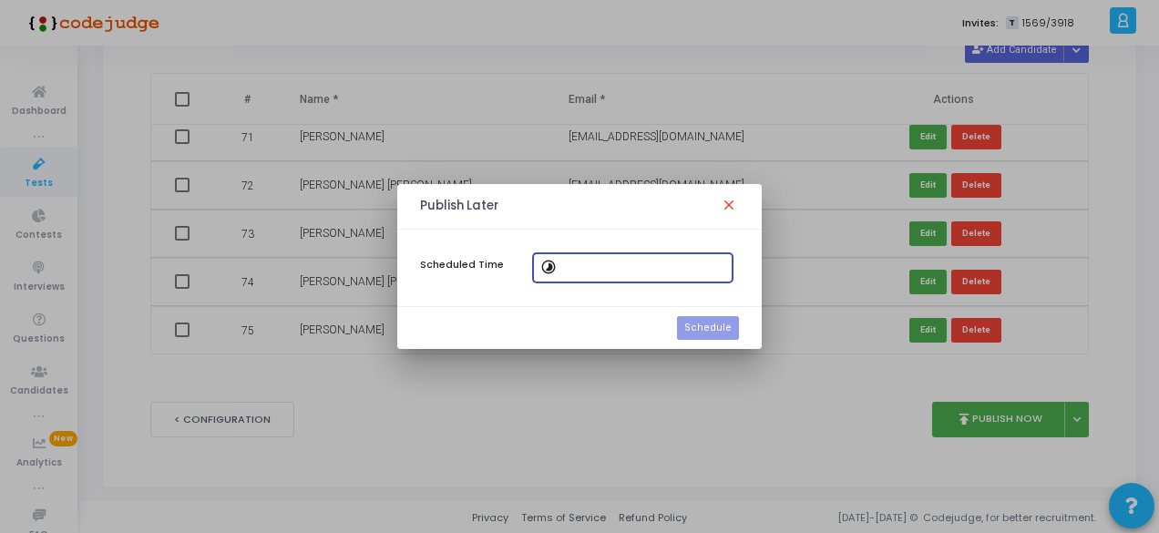
click at [563, 271] on input at bounding box center [644, 267] width 164 height 13
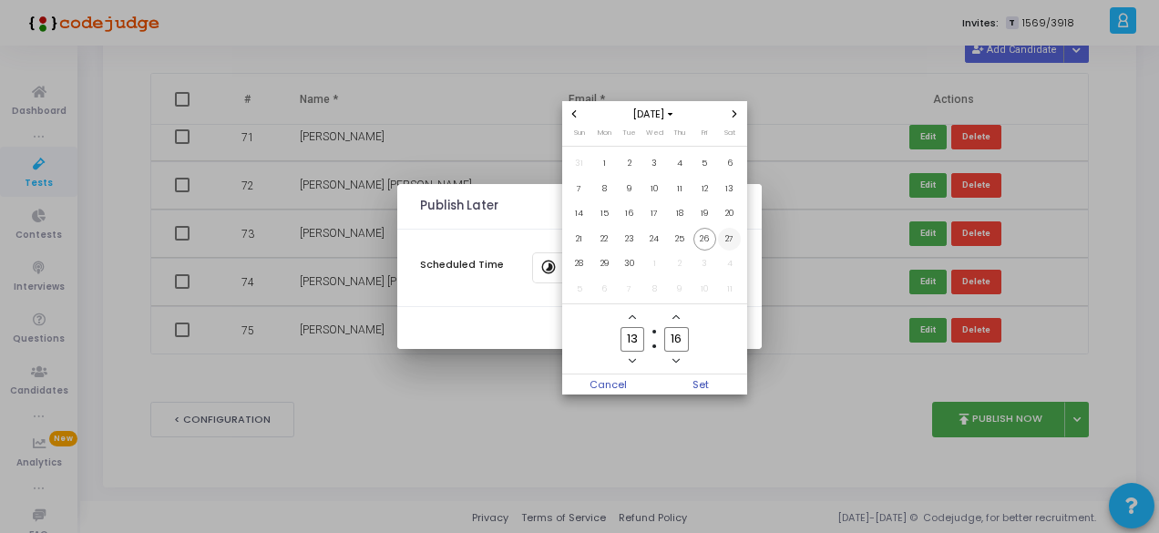
click at [727, 240] on span "27" at bounding box center [729, 239] width 23 height 23
drag, startPoint x: 639, startPoint y: 340, endPoint x: 639, endPoint y: 356, distance: 16.4
click at [639, 340] on input "13" at bounding box center [632, 339] width 24 height 25
type input "10"
click at [683, 340] on input "16" at bounding box center [676, 339] width 24 height 25
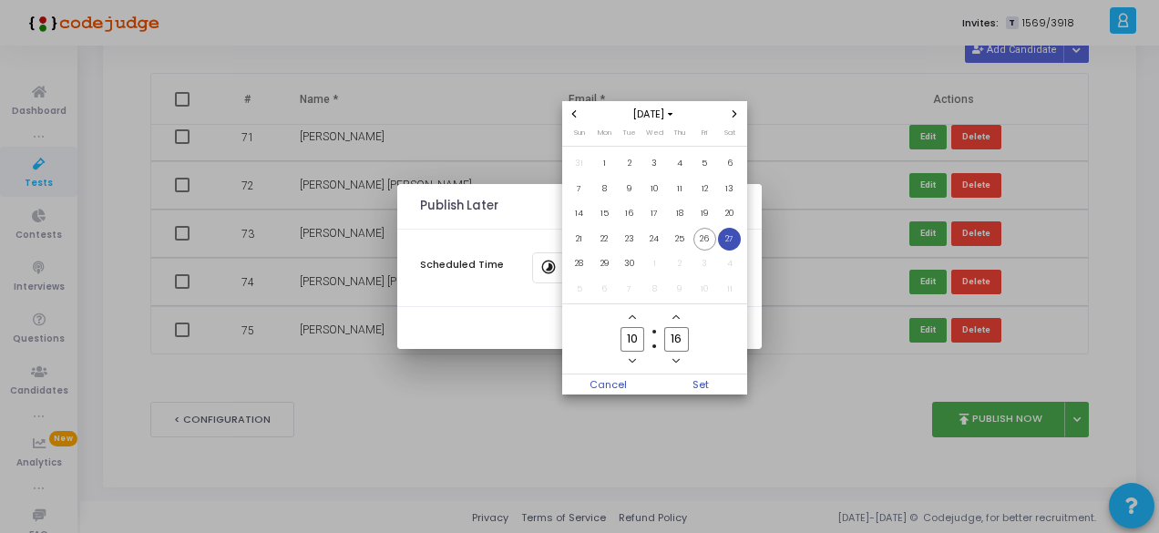
type input "1"
type input "20"
click at [693, 387] on span "Set" at bounding box center [700, 384] width 93 height 20
type input "[DATE] 10:20 AM"
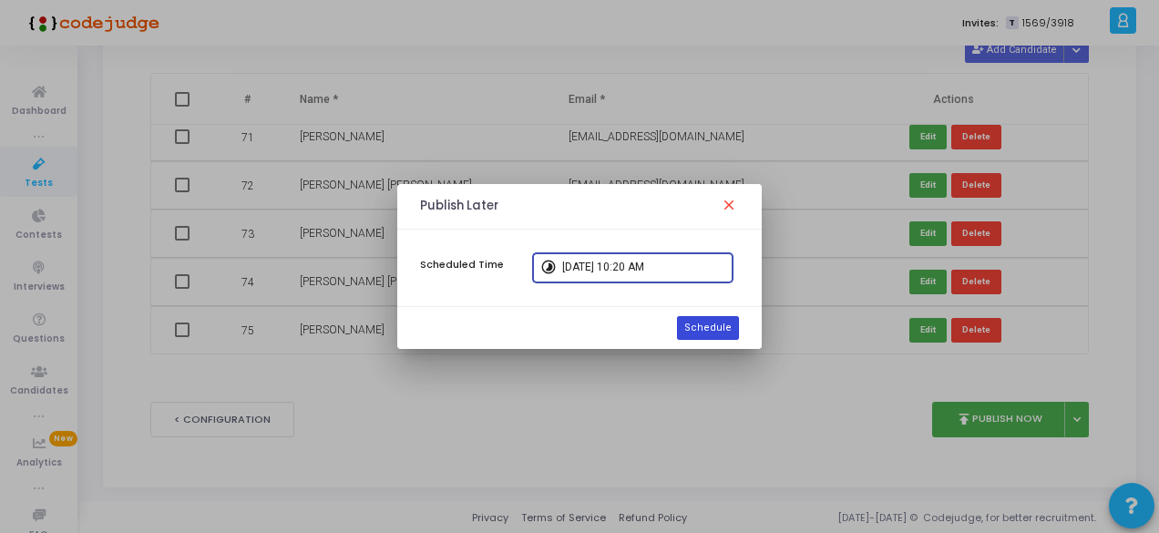
click at [719, 323] on button "Schedule" at bounding box center [708, 328] width 62 height 24
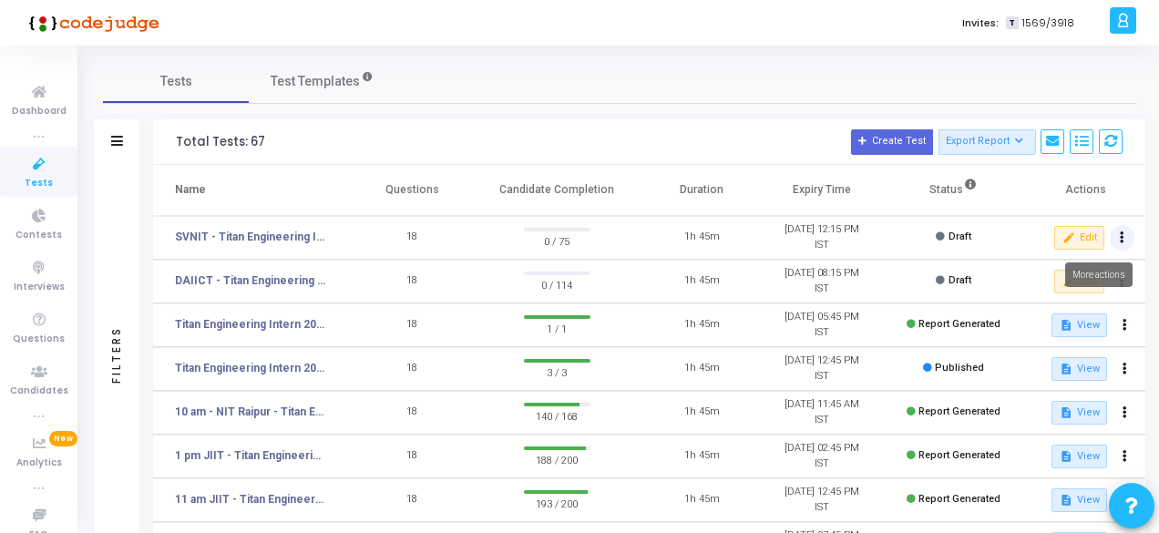
click at [1119, 235] on icon at bounding box center [1121, 237] width 5 height 9
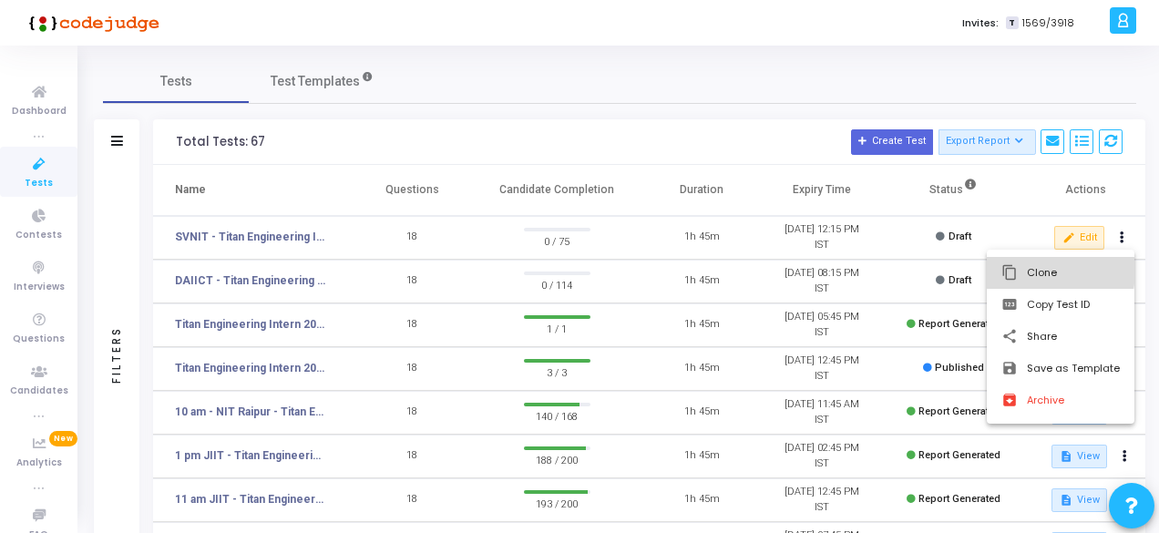
click at [1037, 271] on button "content_copy Clone" at bounding box center [1060, 273] width 148 height 32
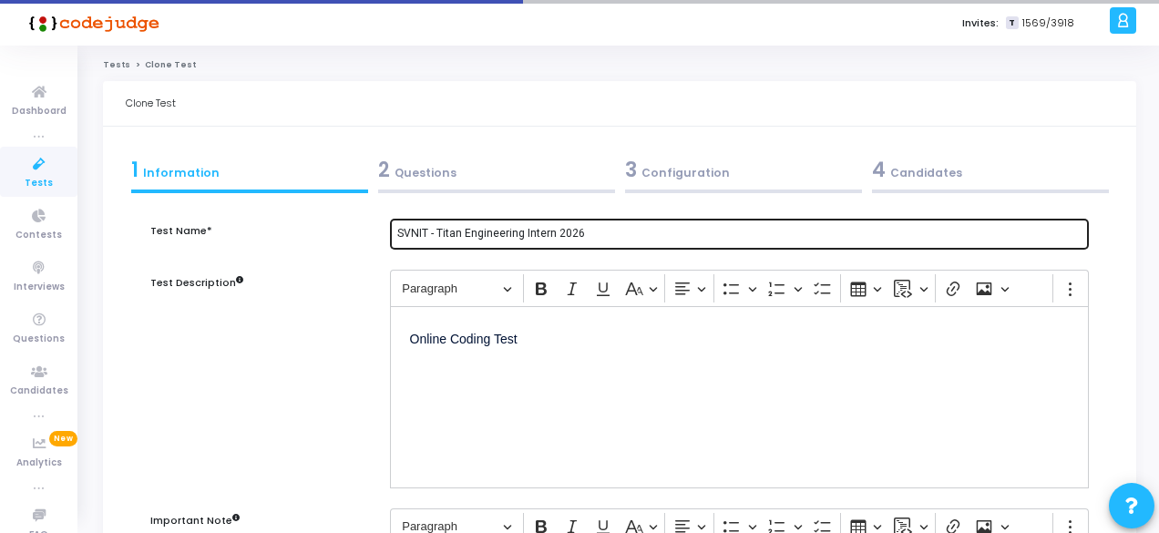
click at [425, 232] on input "SVNIT - Titan Engineering Intern 2026" at bounding box center [739, 234] width 684 height 13
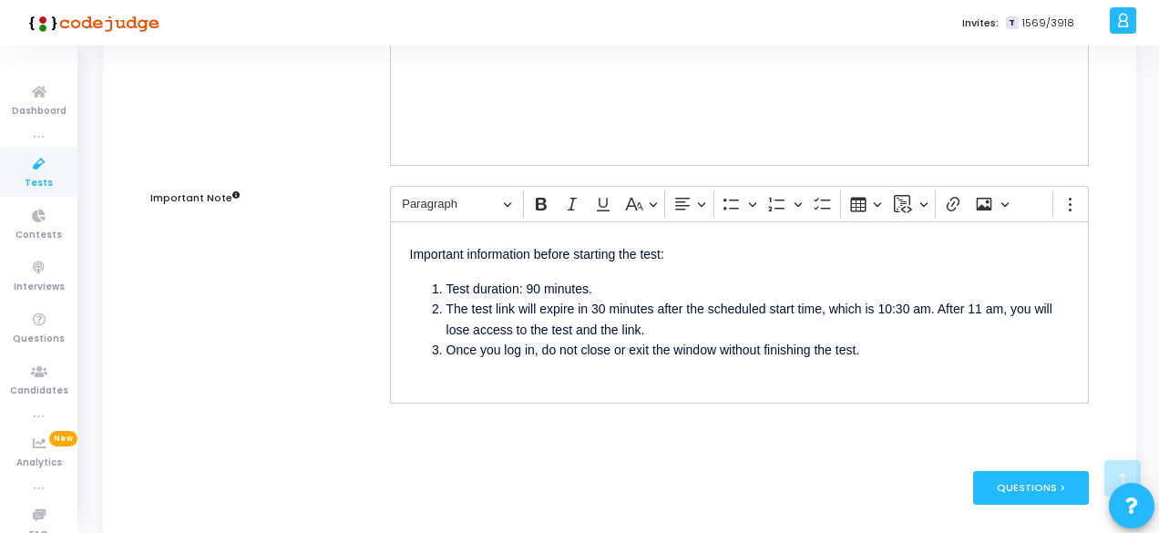
scroll to position [388, 0]
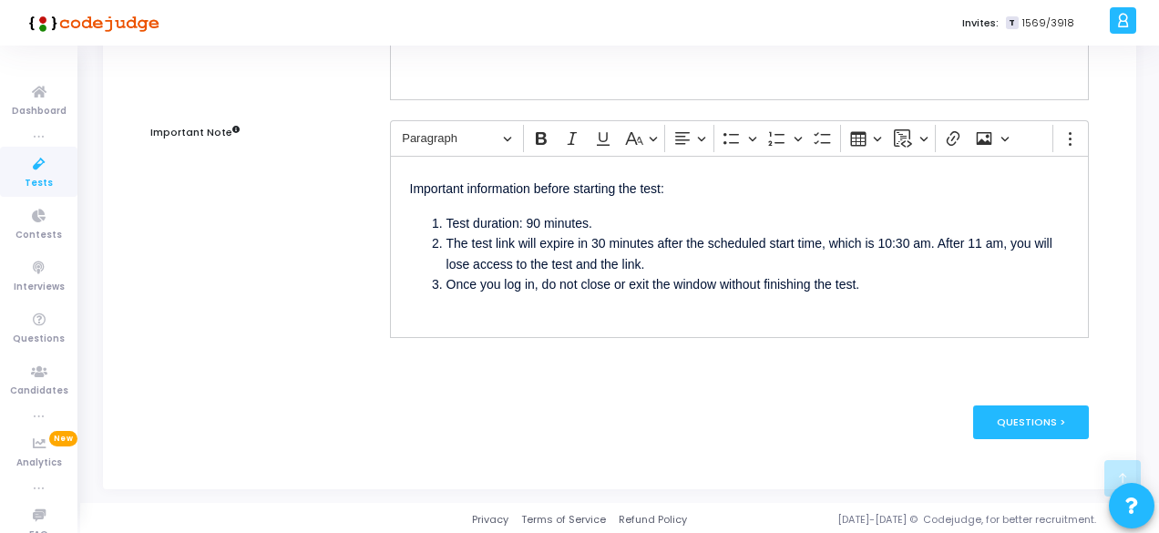
type input "IIIT Bhopal - Titan Engineering Intern 2026"
click at [910, 243] on li "The test link will expire in 30 minutes after the scheduled start time, which i…" at bounding box center [757, 253] width 622 height 41
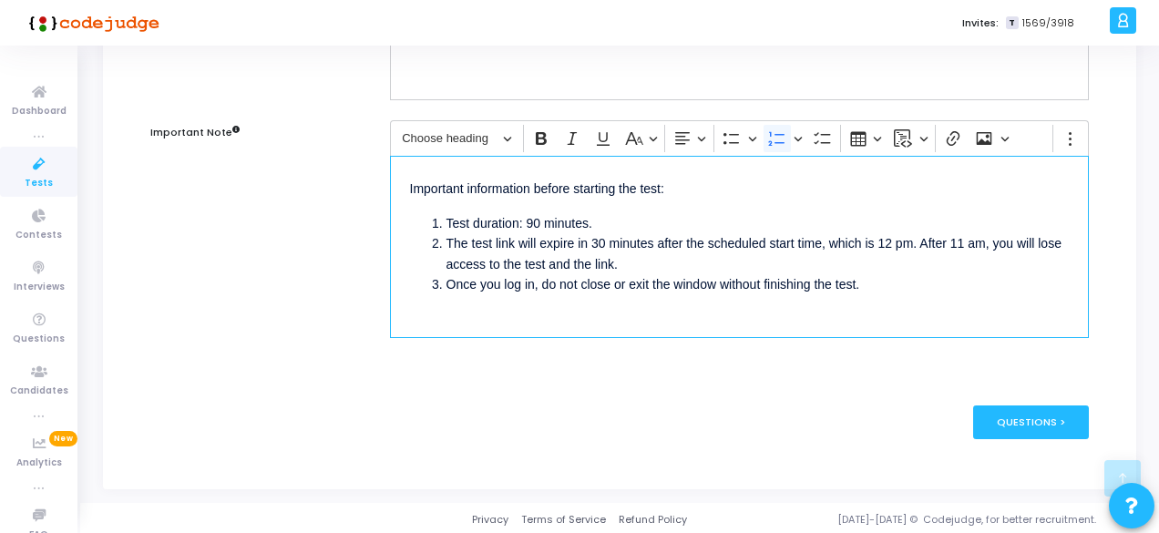
click at [974, 245] on li "The test link will expire in 30 minutes after the scheduled start time, which i…" at bounding box center [757, 253] width 622 height 41
click at [1024, 414] on div "Questions >" at bounding box center [1031, 422] width 116 height 34
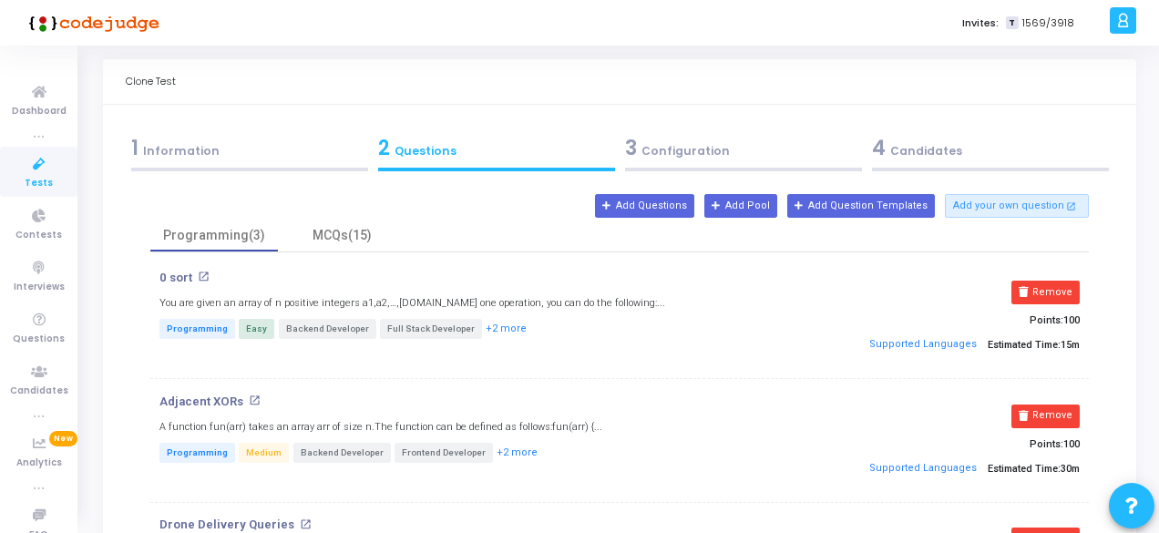
scroll to position [0, 0]
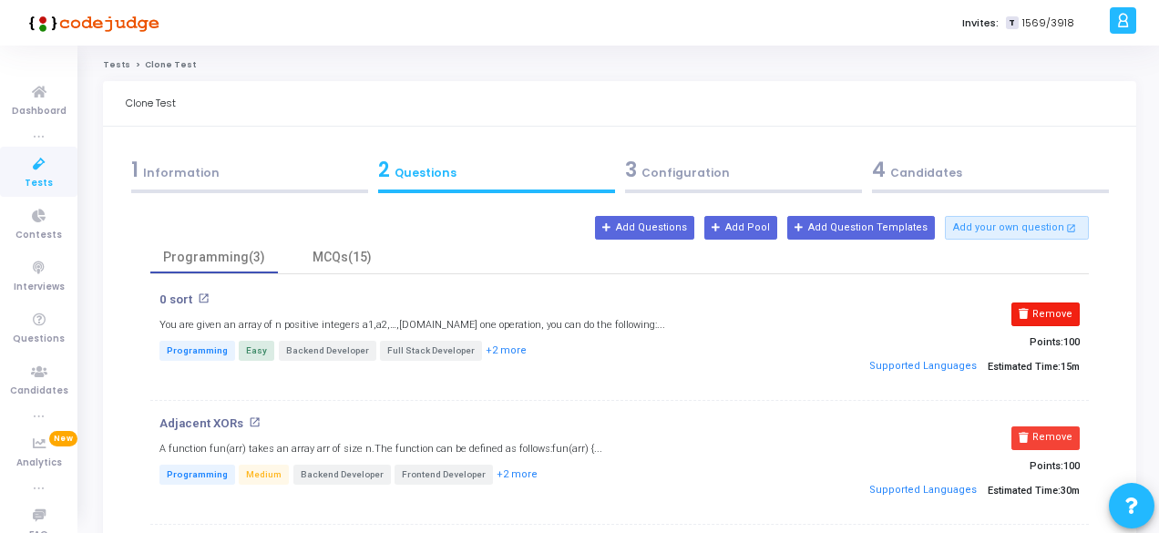
click at [1040, 307] on button "Remove" at bounding box center [1045, 314] width 68 height 24
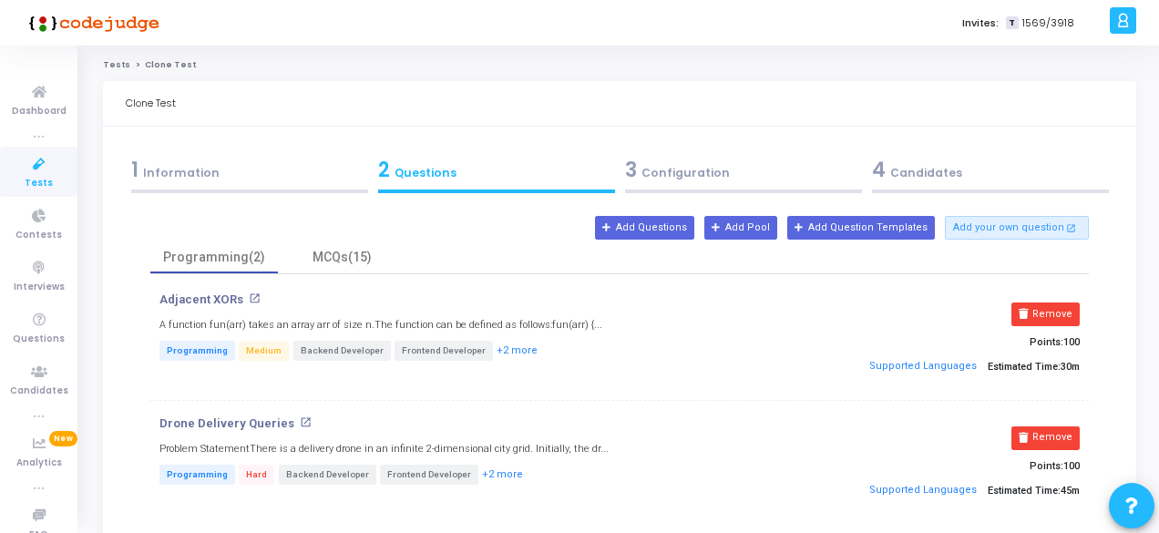
click at [1040, 307] on button "Remove" at bounding box center [1045, 314] width 68 height 24
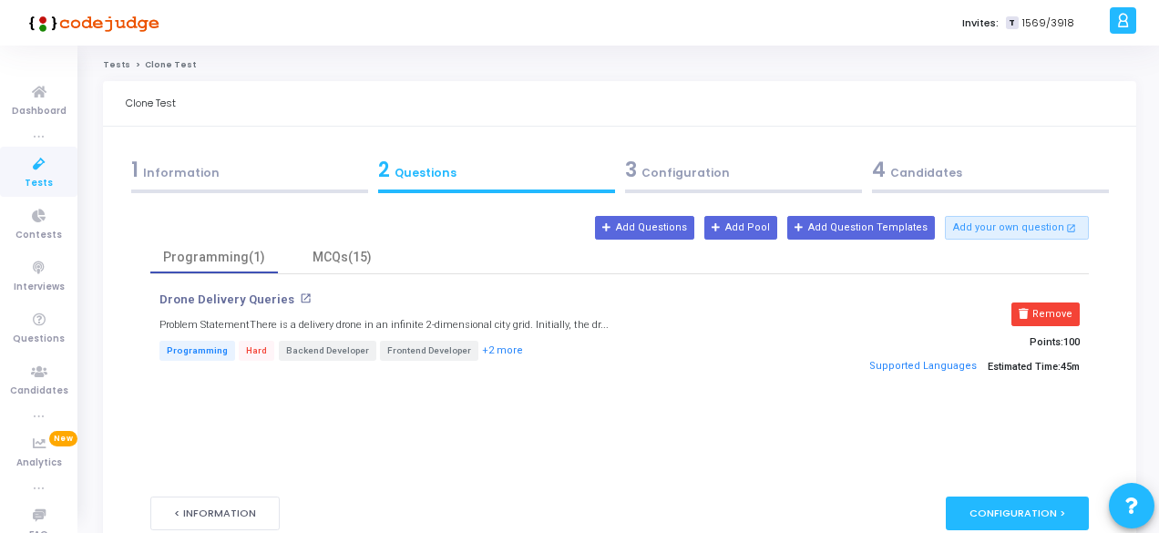
click at [1040, 307] on button "Remove" at bounding box center [1045, 314] width 68 height 24
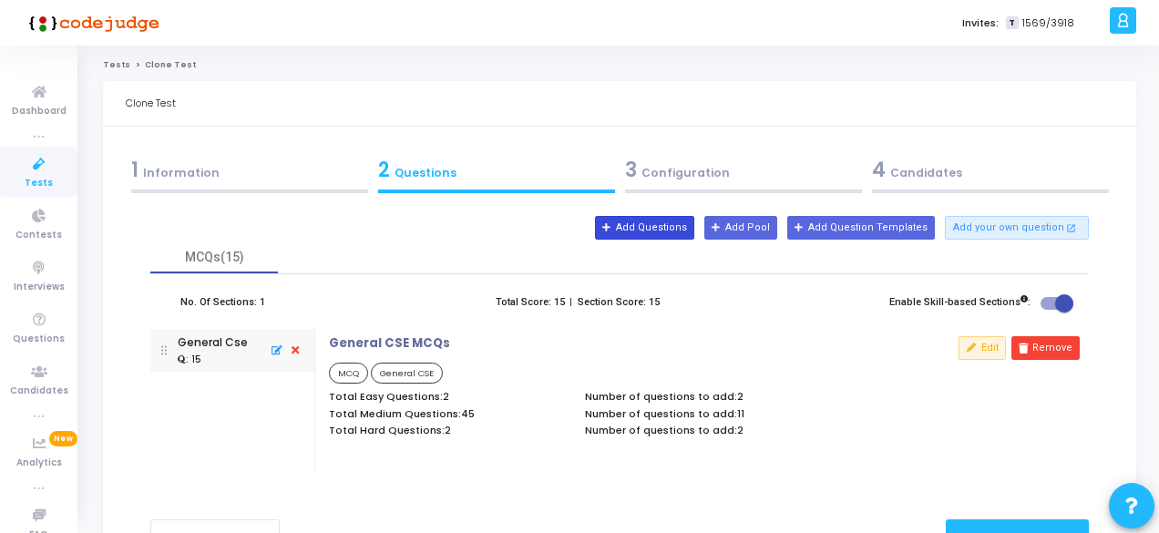
click at [612, 227] on icon at bounding box center [607, 228] width 10 height 10
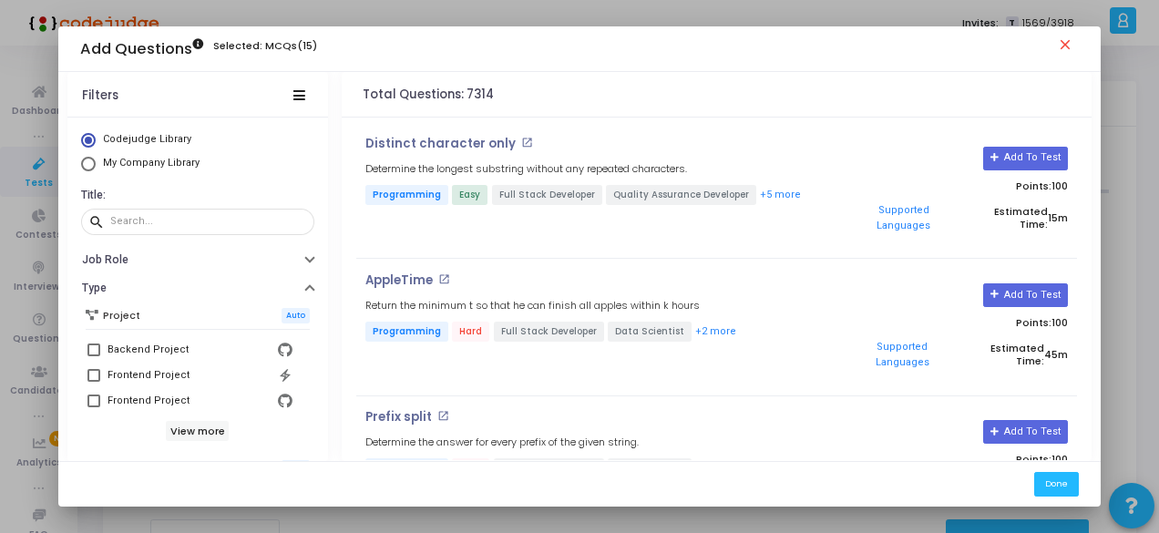
click at [88, 163] on span "Select Library" at bounding box center [88, 163] width 0 height 0
click at [84, 163] on input "My Company Library" at bounding box center [88, 164] width 15 height 15
radio input "true"
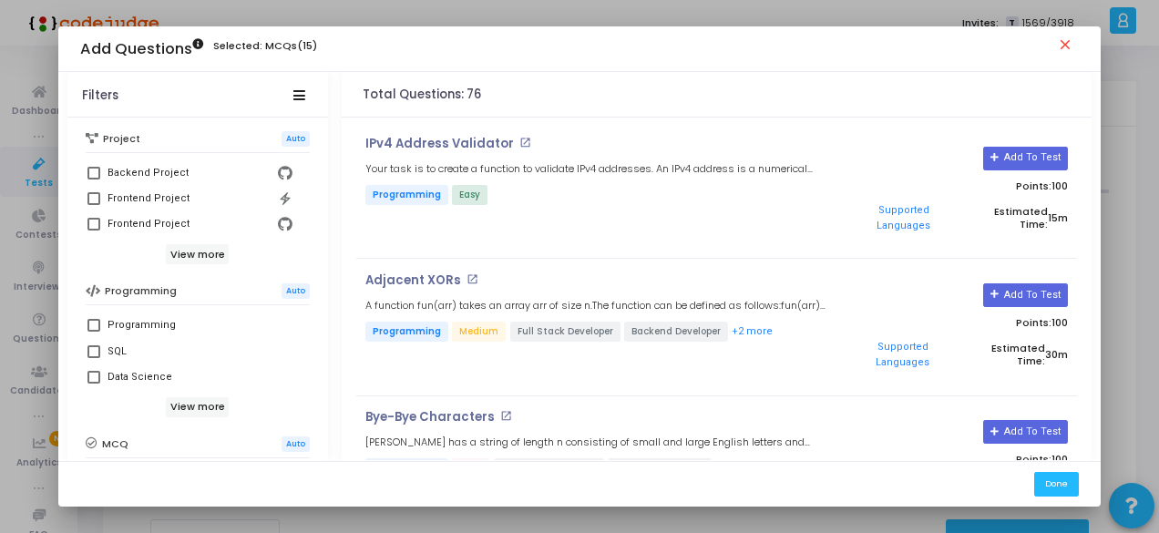
scroll to position [182, 0]
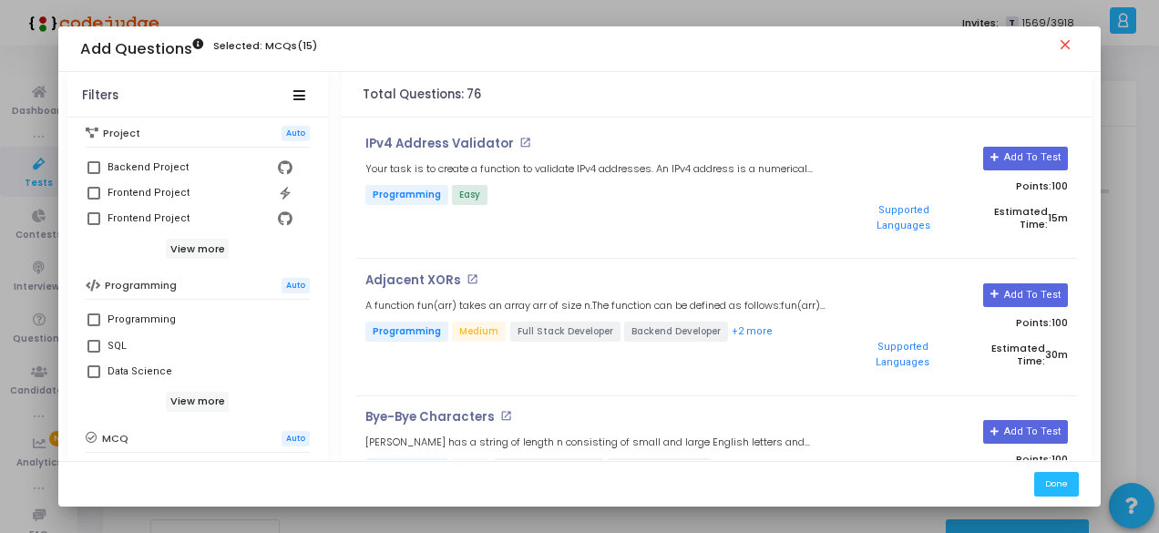
click at [89, 318] on span at bounding box center [93, 319] width 13 height 13
click at [93, 326] on input "Programming" at bounding box center [93, 326] width 1 height 1
checkbox input "true"
click at [1006, 158] on button "Add To Test" at bounding box center [1025, 159] width 85 height 24
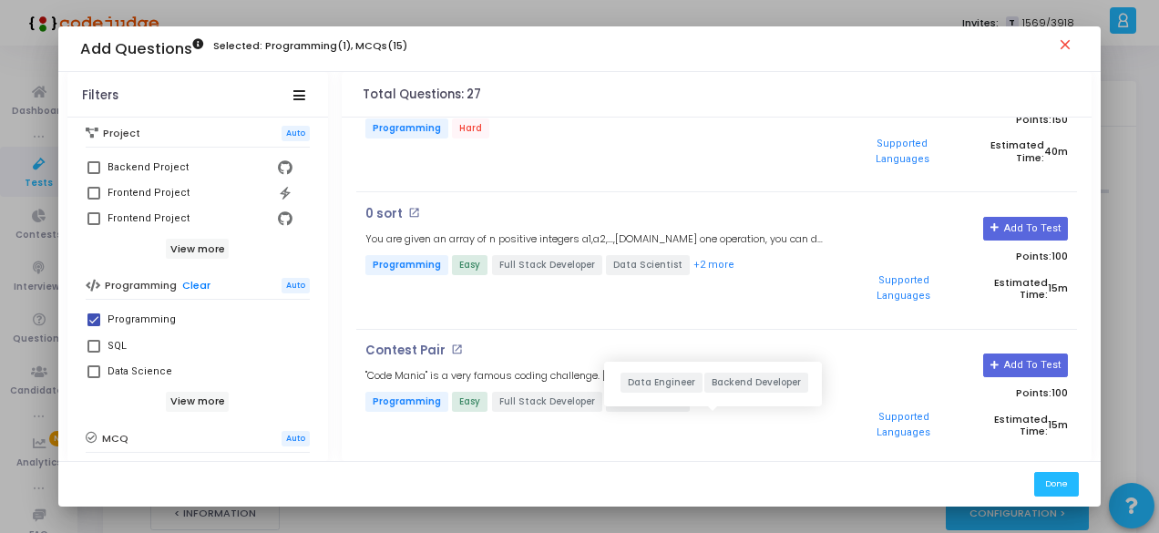
scroll to position [1783, 0]
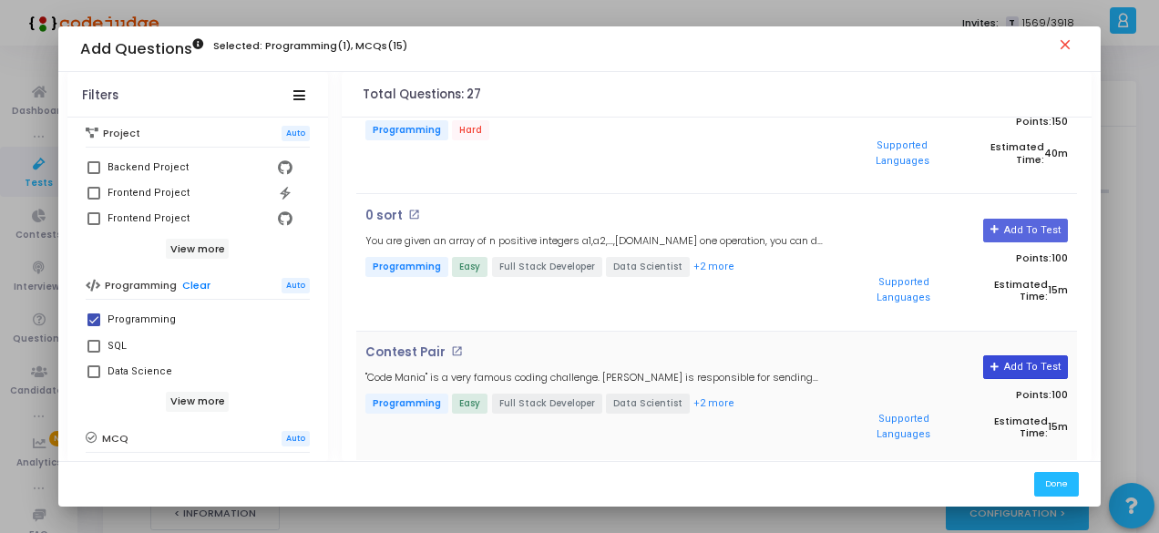
click at [1032, 355] on button "Add To Test" at bounding box center [1025, 367] width 85 height 24
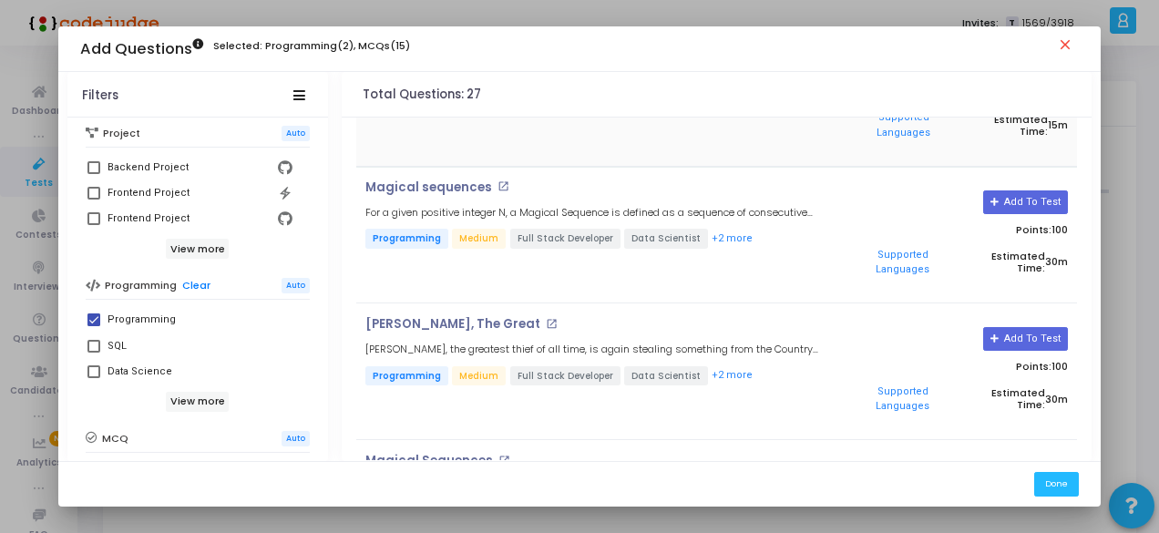
scroll to position [2095, 0]
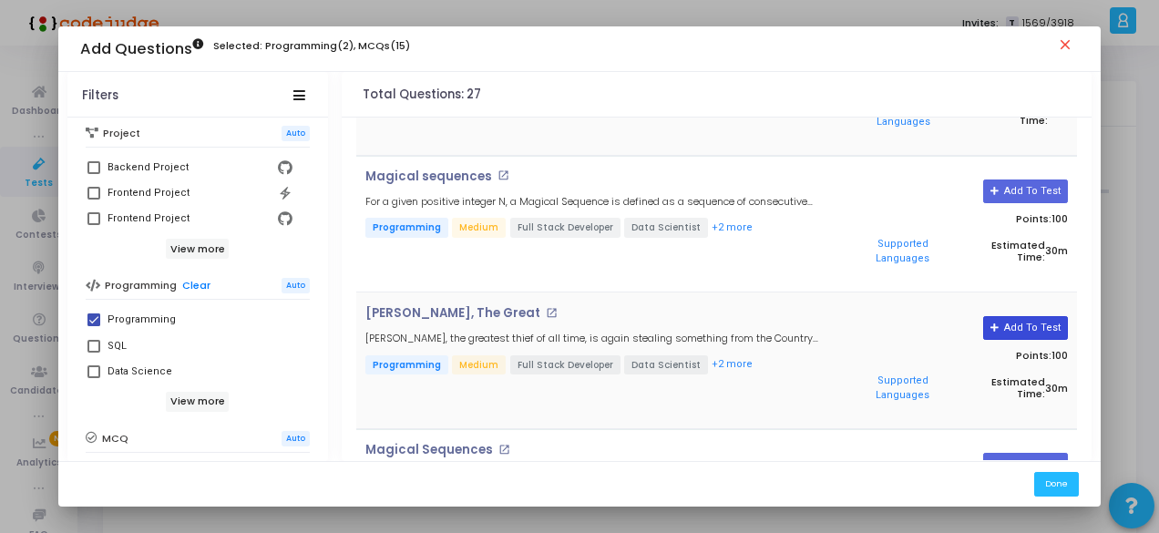
click at [999, 323] on icon at bounding box center [995, 328] width 10 height 10
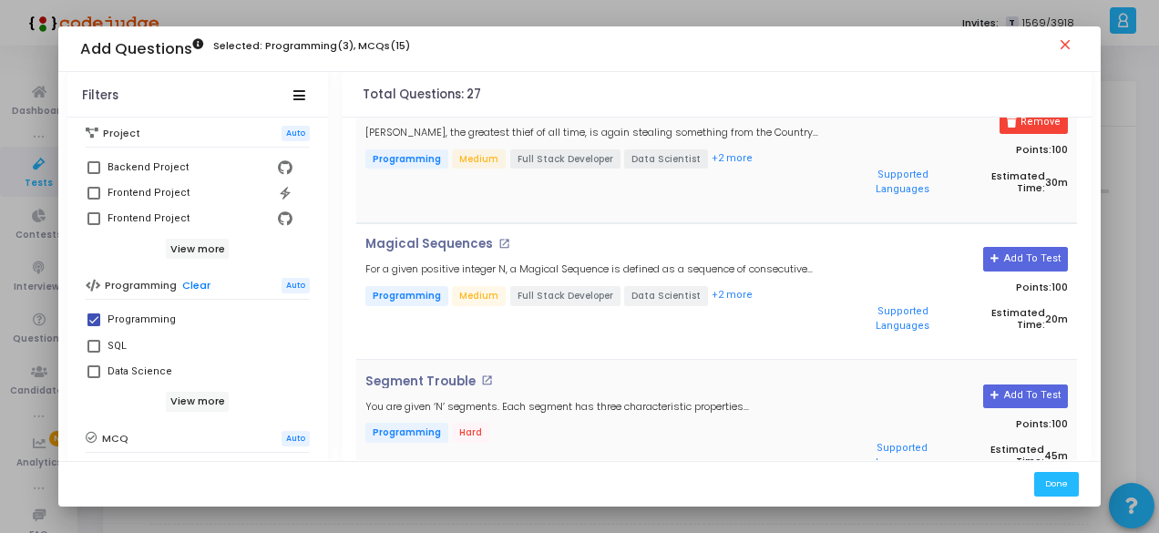
scroll to position [2329, 0]
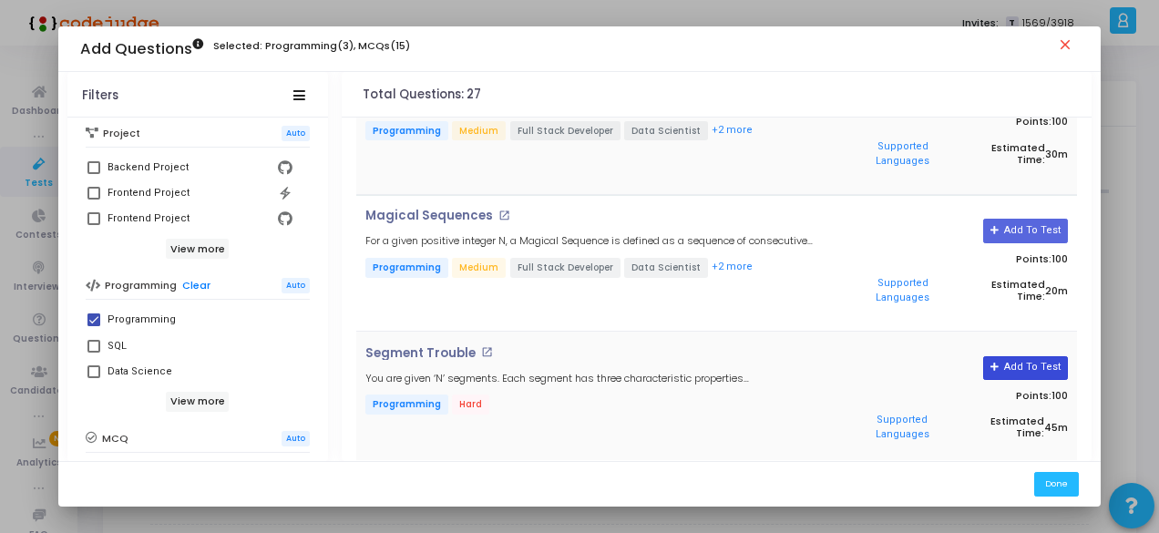
click at [996, 363] on icon at bounding box center [995, 368] width 10 height 10
click at [1064, 485] on button "Done" at bounding box center [1056, 484] width 45 height 25
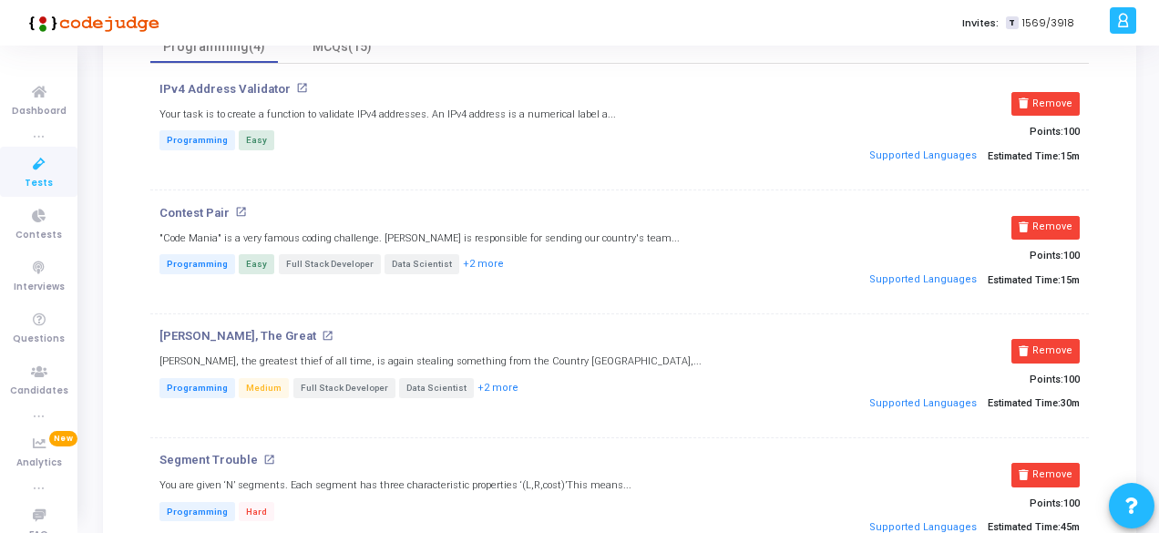
scroll to position [182, 0]
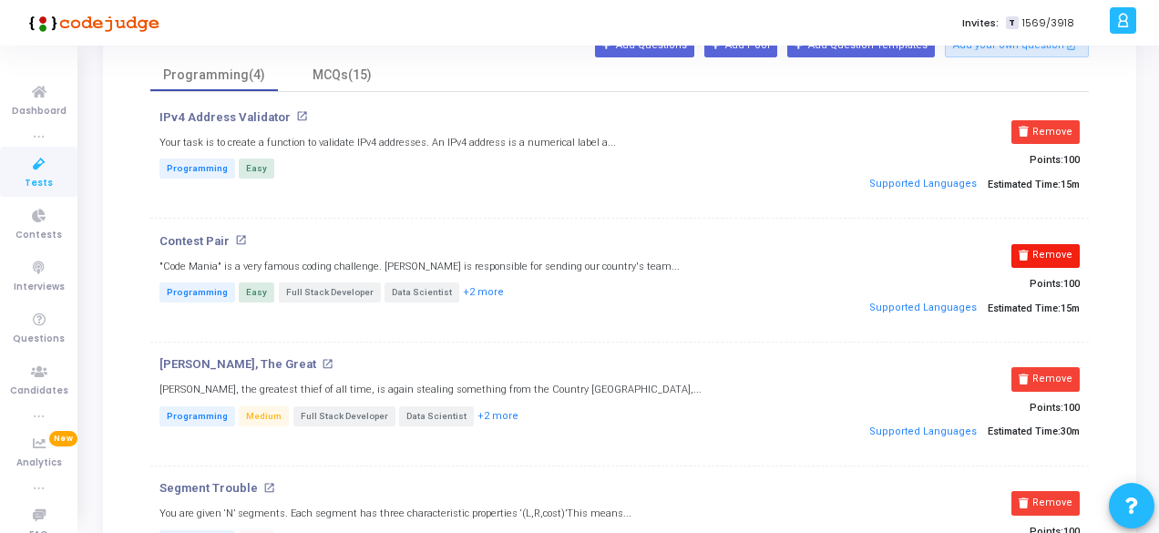
click at [1047, 249] on button "Remove" at bounding box center [1045, 256] width 68 height 24
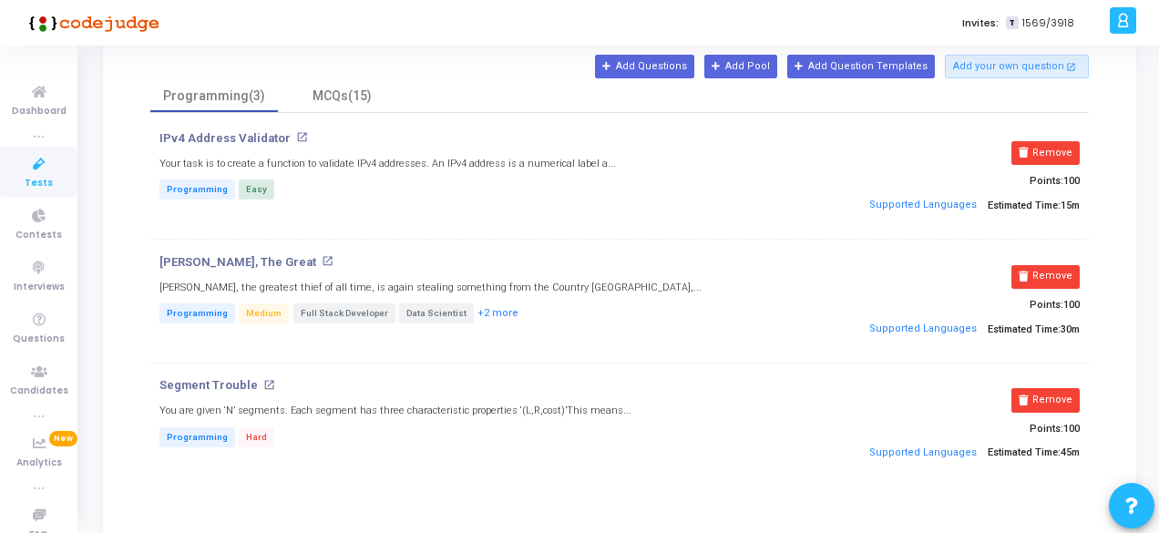
scroll to position [120, 0]
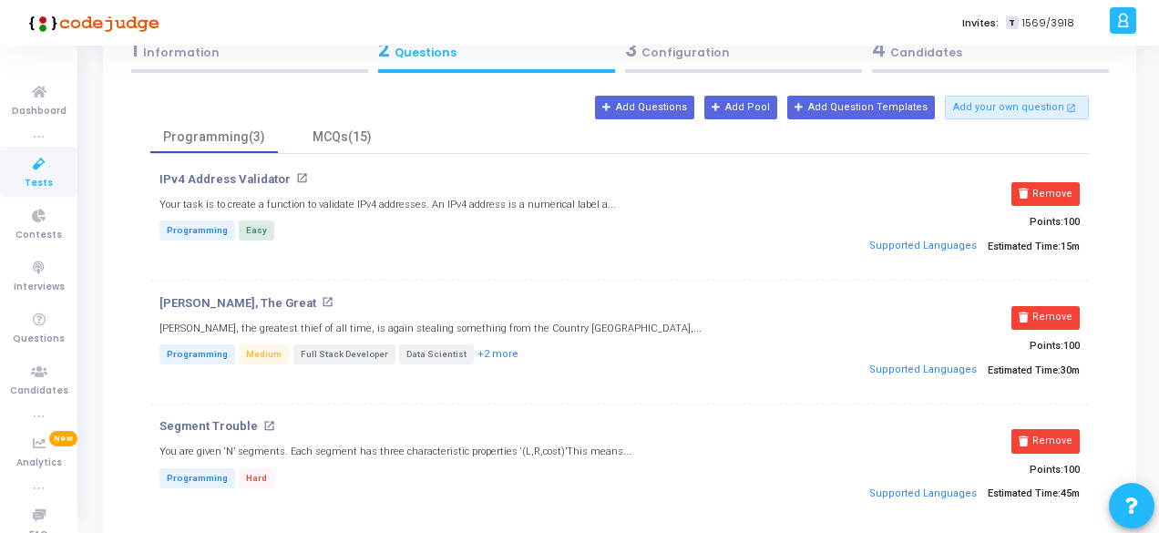
click at [739, 63] on div "3 Configuration" at bounding box center [743, 50] width 237 height 30
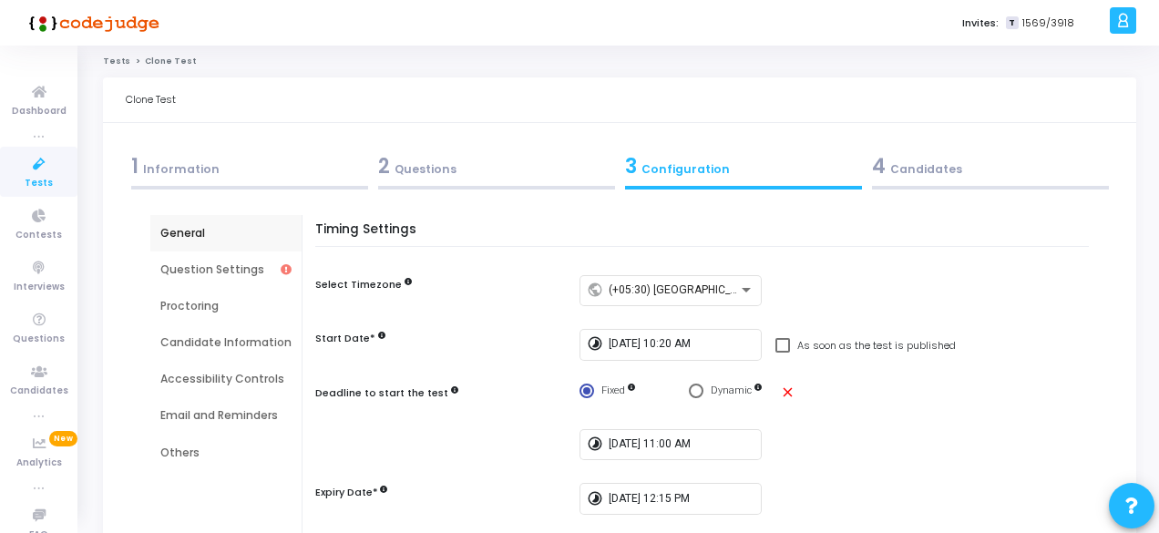
scroll to position [0, 0]
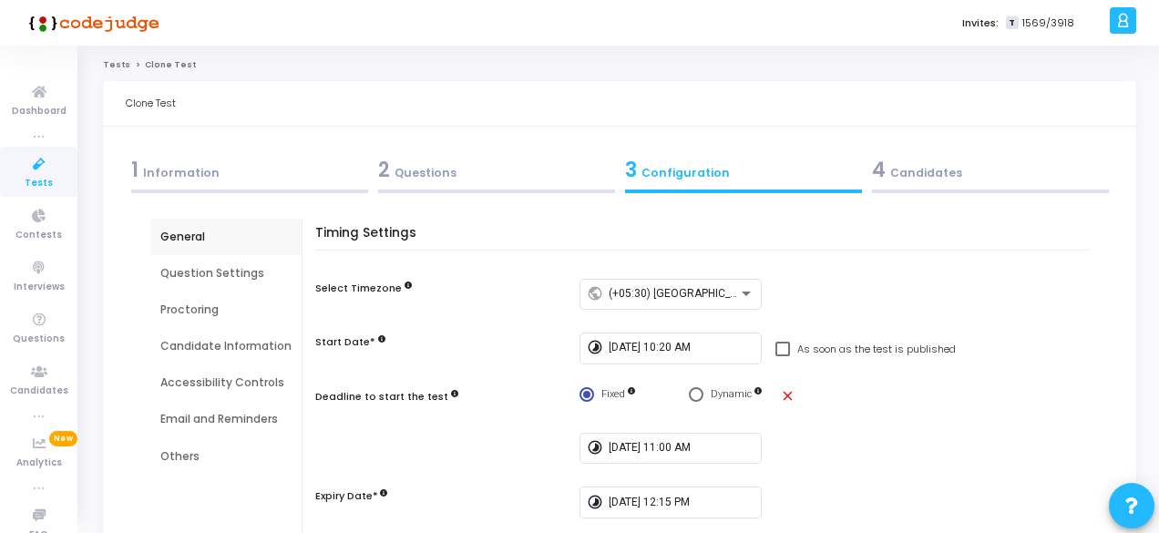
click at [945, 182] on div "4 Candidates" at bounding box center [990, 170] width 237 height 30
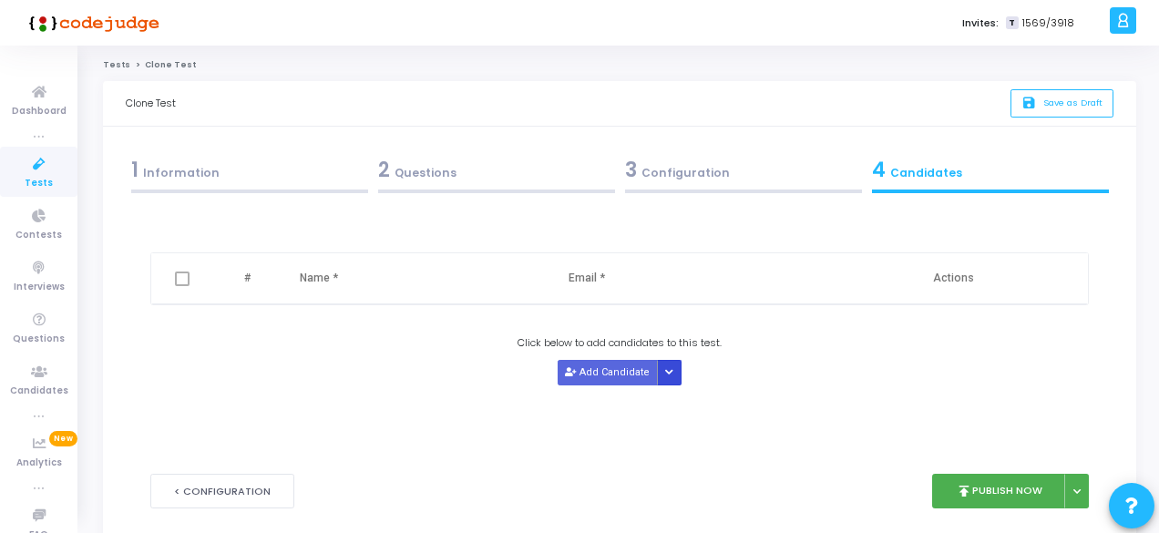
click at [669, 371] on icon "Button group with nested dropdown" at bounding box center [669, 372] width 8 height 9
click at [690, 399] on button "Upload Candidate List" at bounding box center [723, 405] width 139 height 25
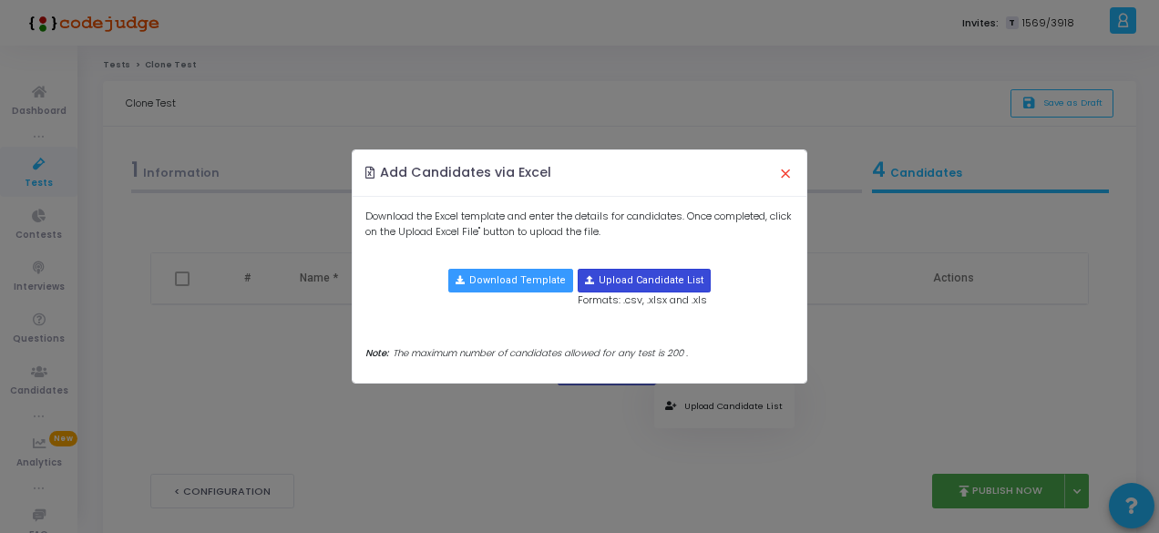
click at [647, 289] on input "file" at bounding box center [643, 281] width 131 height 22
type input "C:\fakepath\IIIT Bhopal.xlsx"
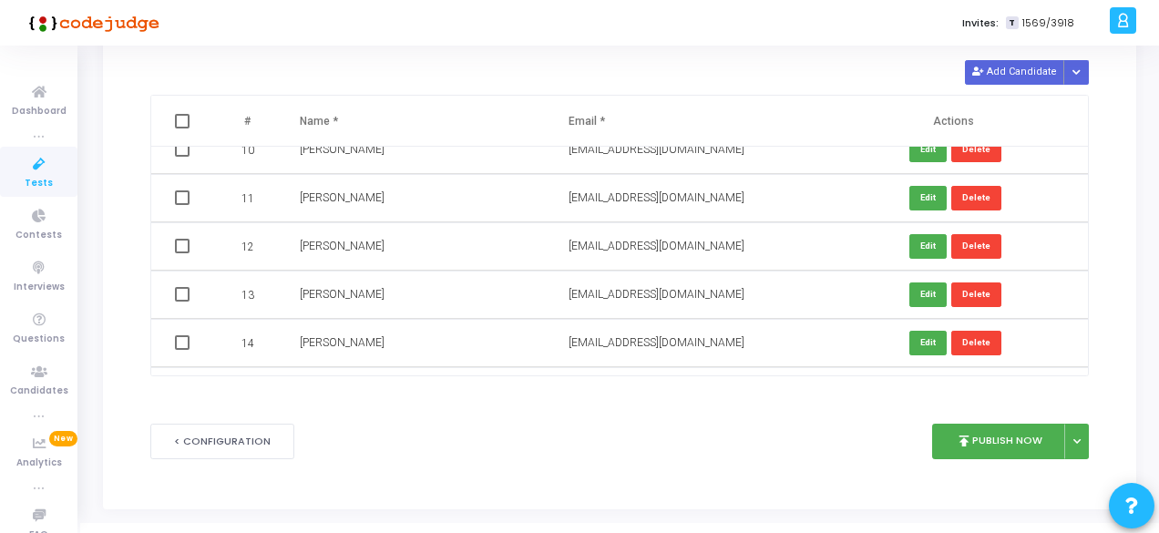
scroll to position [180, 0]
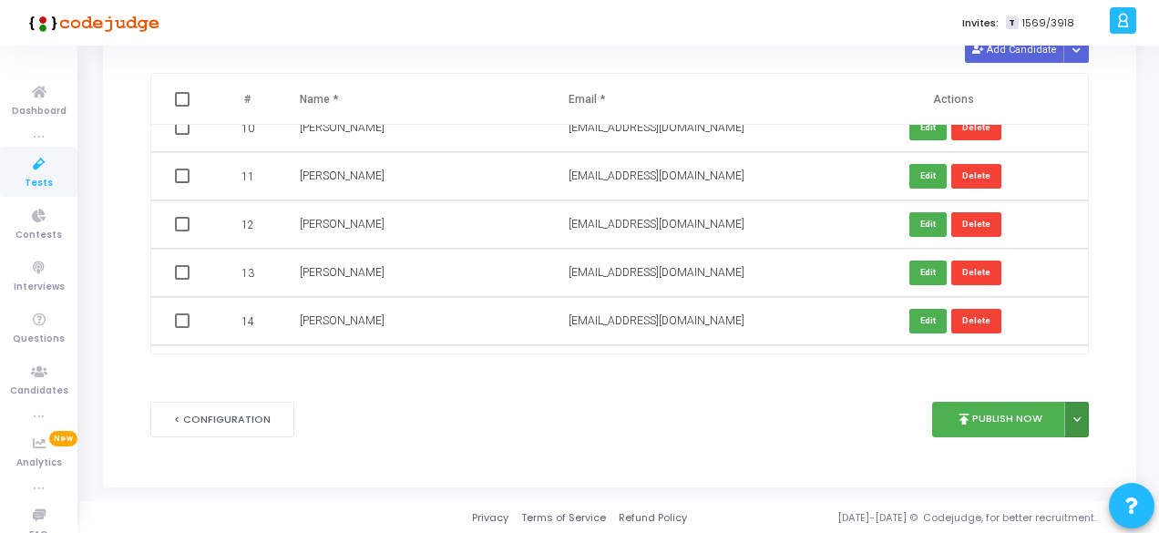
click at [1076, 420] on icon at bounding box center [1076, 419] width 7 height 9
click at [1017, 451] on button "Publish Later" at bounding box center [1017, 460] width 140 height 29
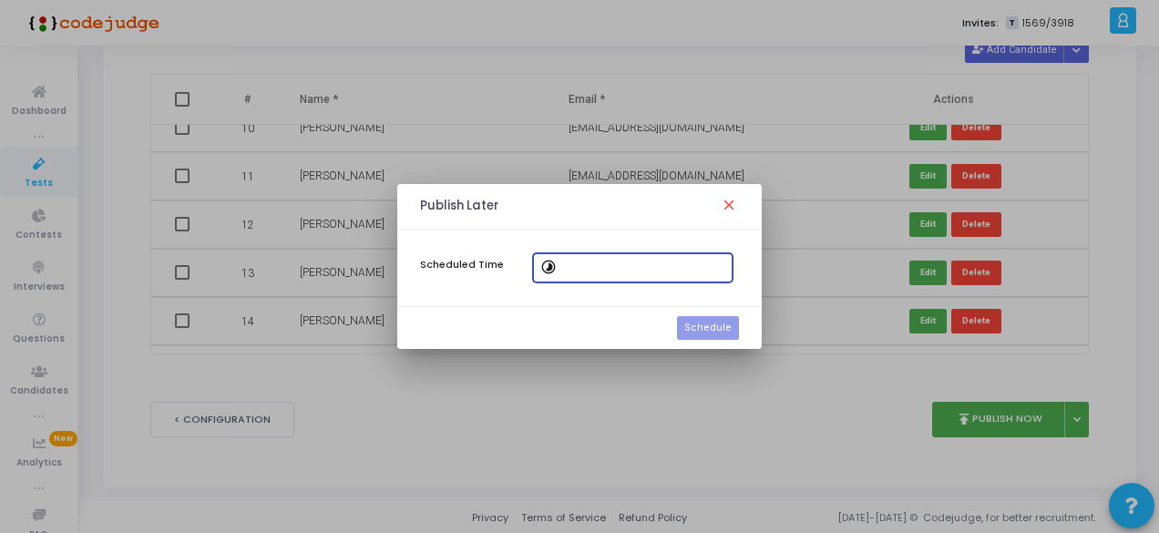
click at [559, 267] on mat-icon "timelapse" at bounding box center [551, 269] width 22 height 22
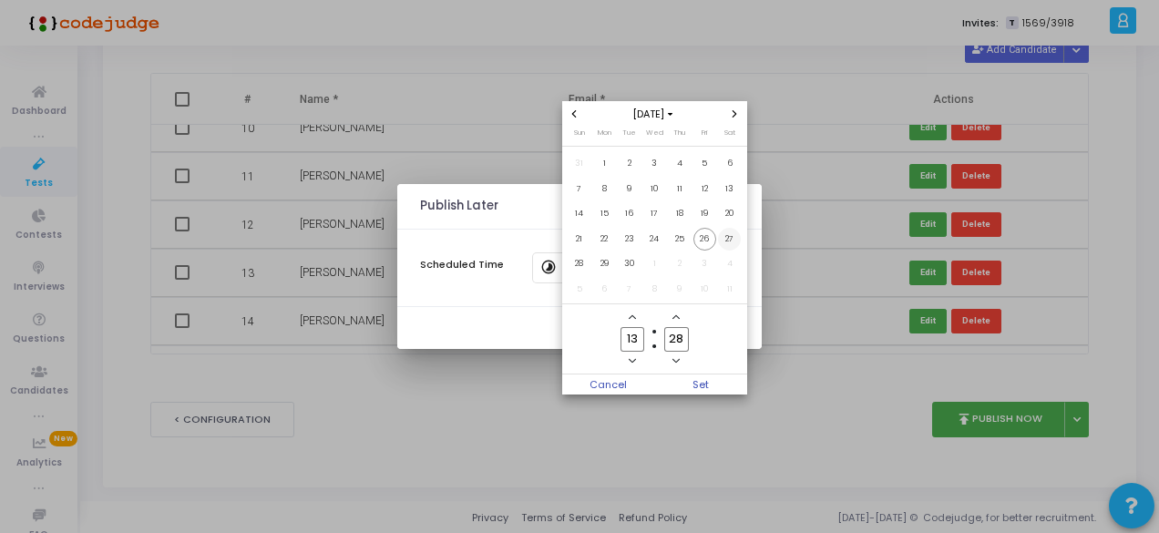
click at [728, 236] on span "27" at bounding box center [729, 239] width 23 height 23
click at [641, 340] on input "13" at bounding box center [632, 339] width 24 height 25
type input "10"
click at [683, 344] on input "28" at bounding box center [676, 339] width 24 height 25
type input "20"
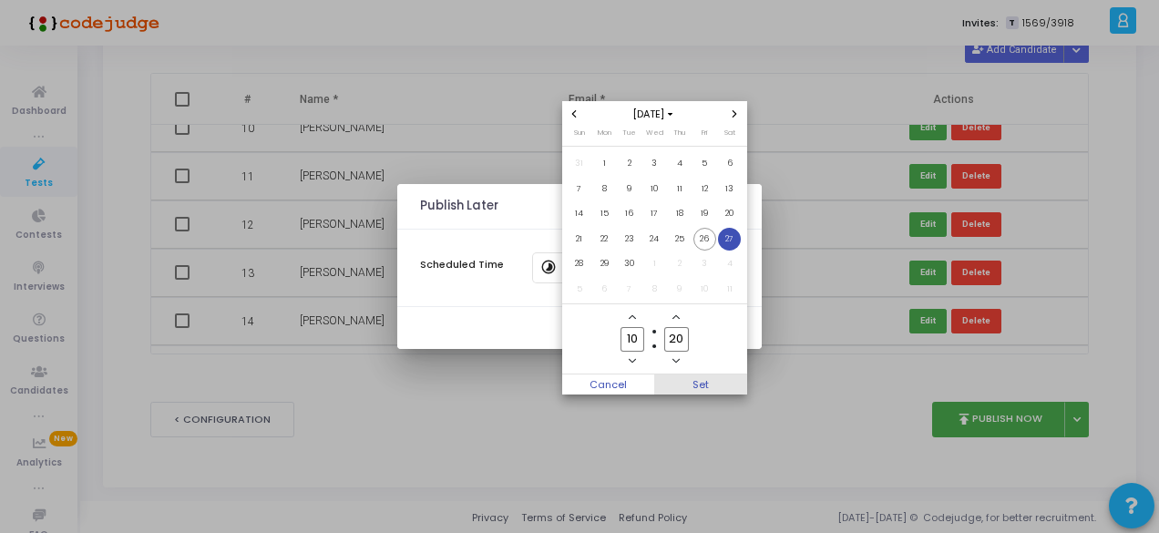
click at [683, 386] on span "Set" at bounding box center [700, 384] width 93 height 20
type input "[DATE] 10:20 AM"
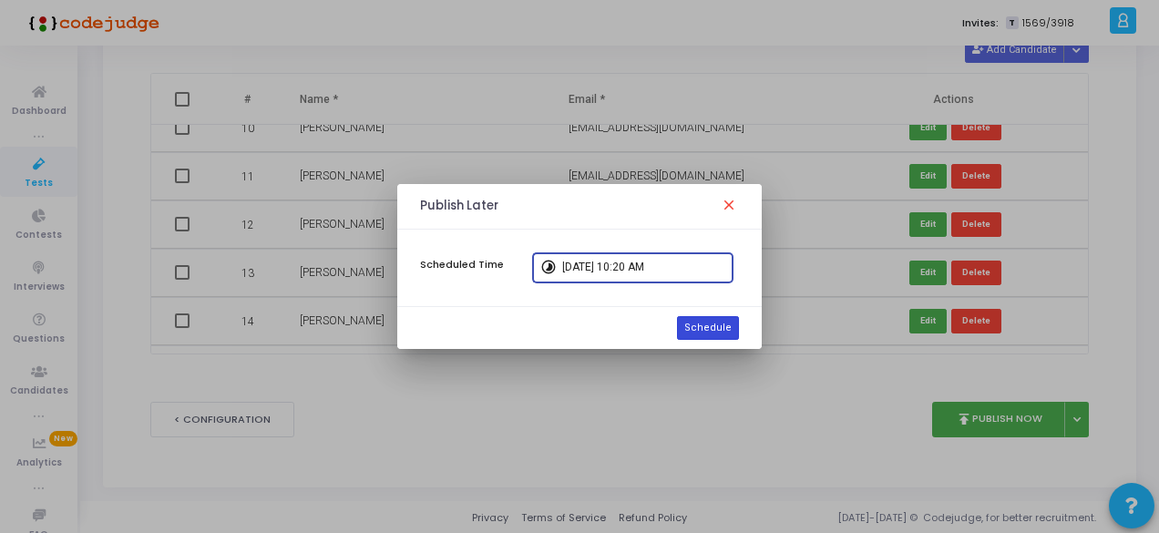
click at [722, 329] on button "Schedule" at bounding box center [708, 328] width 62 height 24
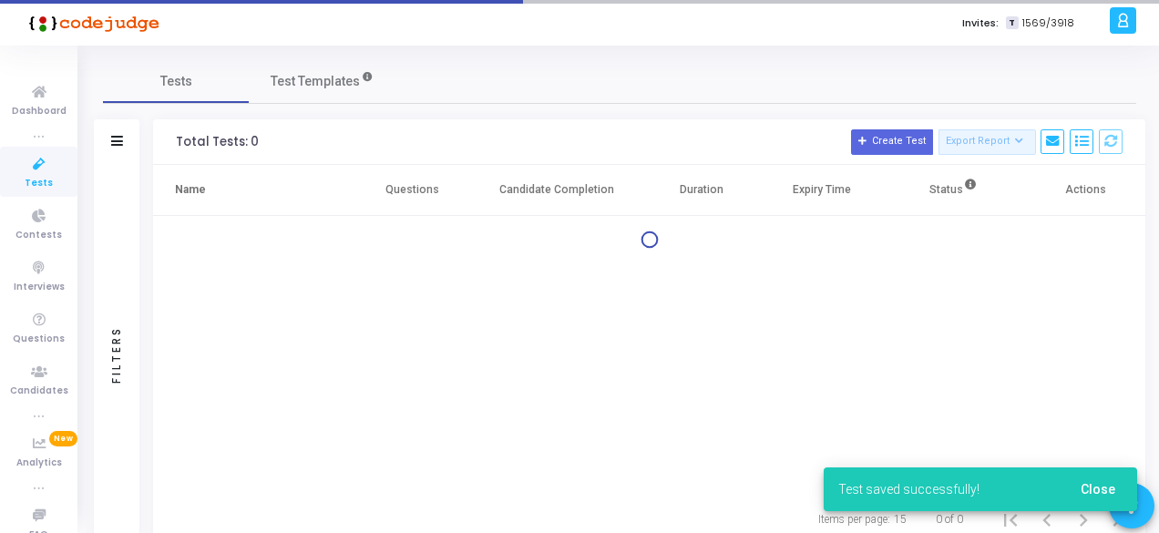
scroll to position [58, 0]
